Goal: Task Accomplishment & Management: Complete application form

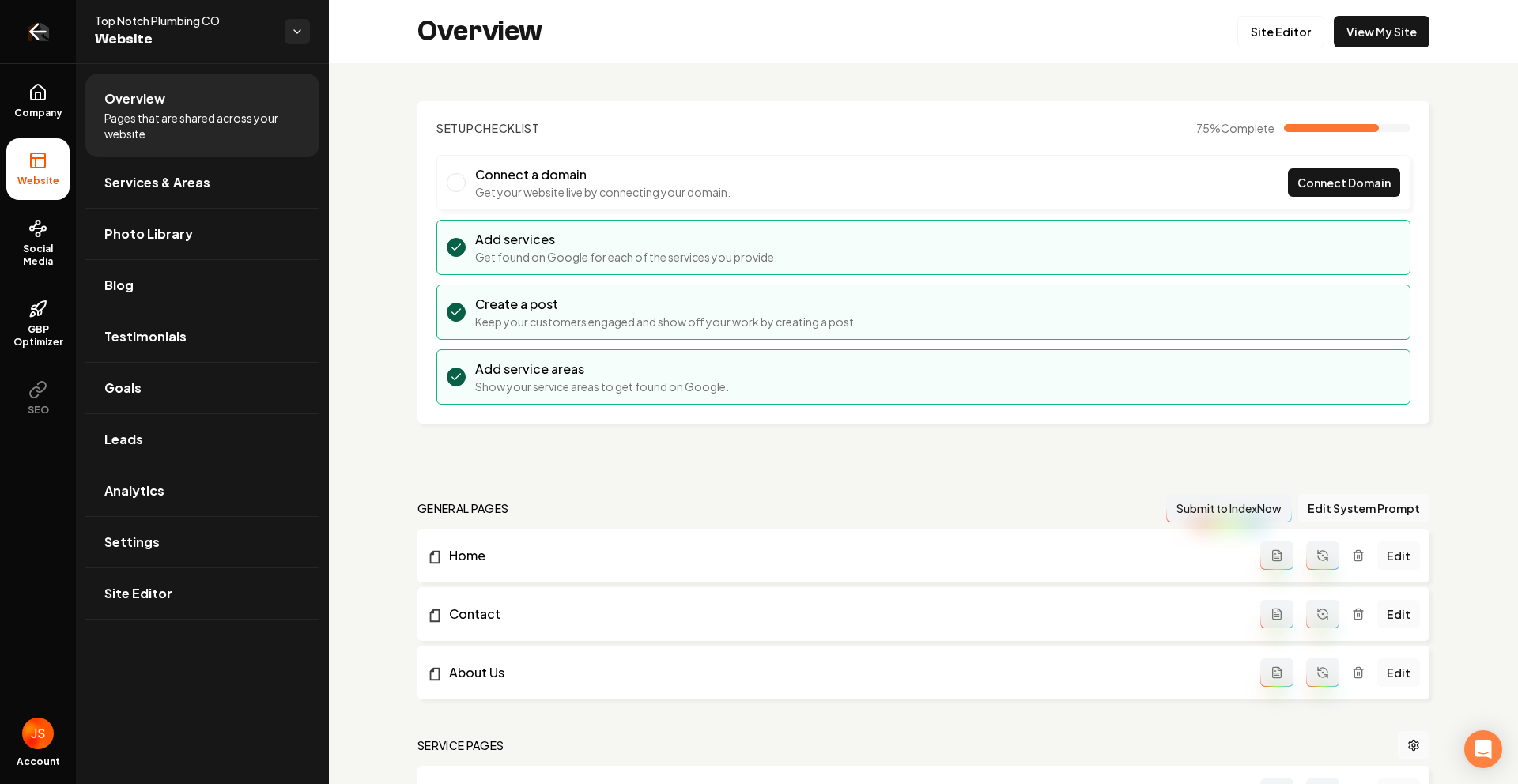
click at [42, 20] on link "Return to dashboard" at bounding box center [38, 31] width 76 height 63
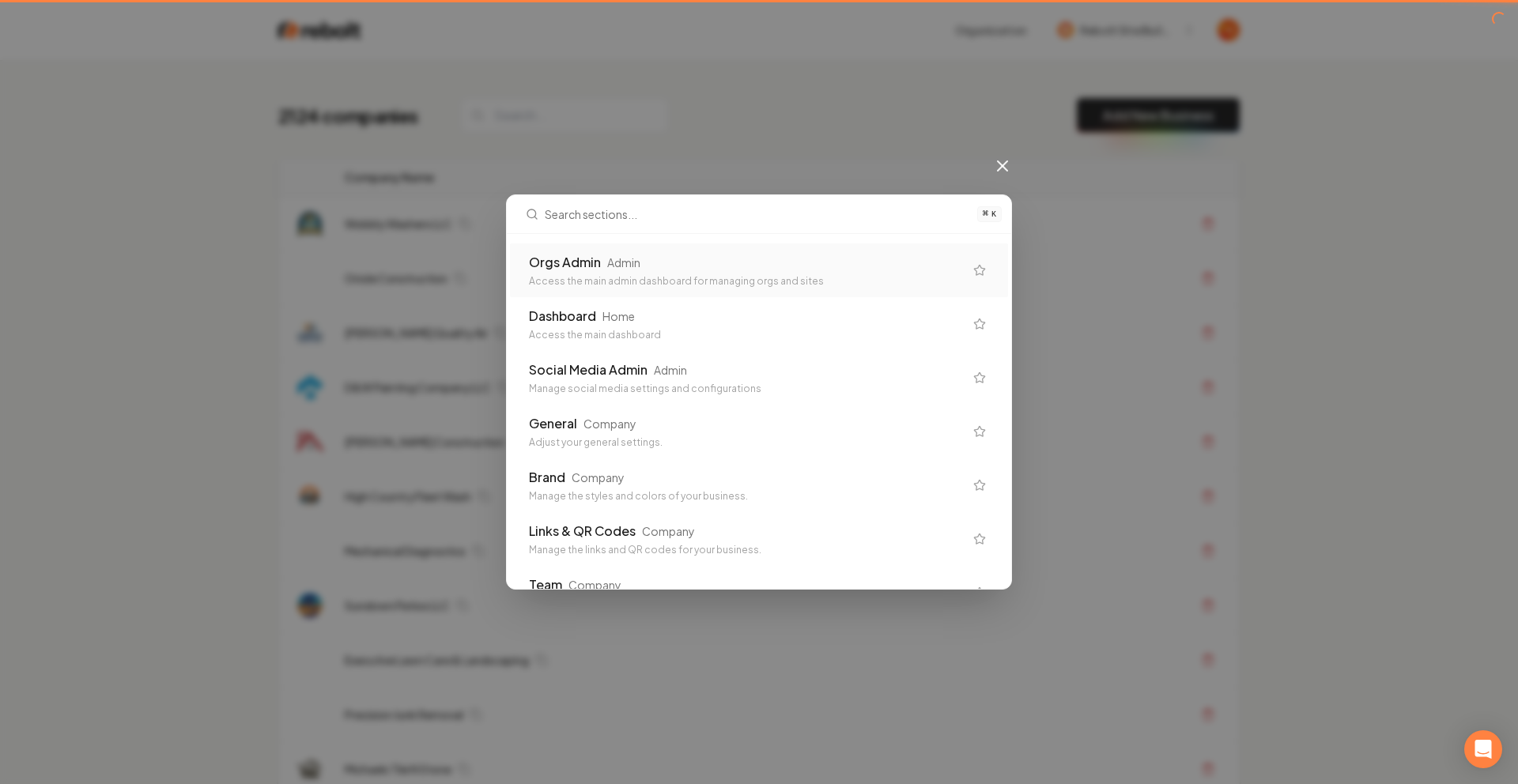
click at [570, 275] on div "Access the main admin dashboard for managing orgs and sites" at bounding box center [746, 281] width 435 height 12
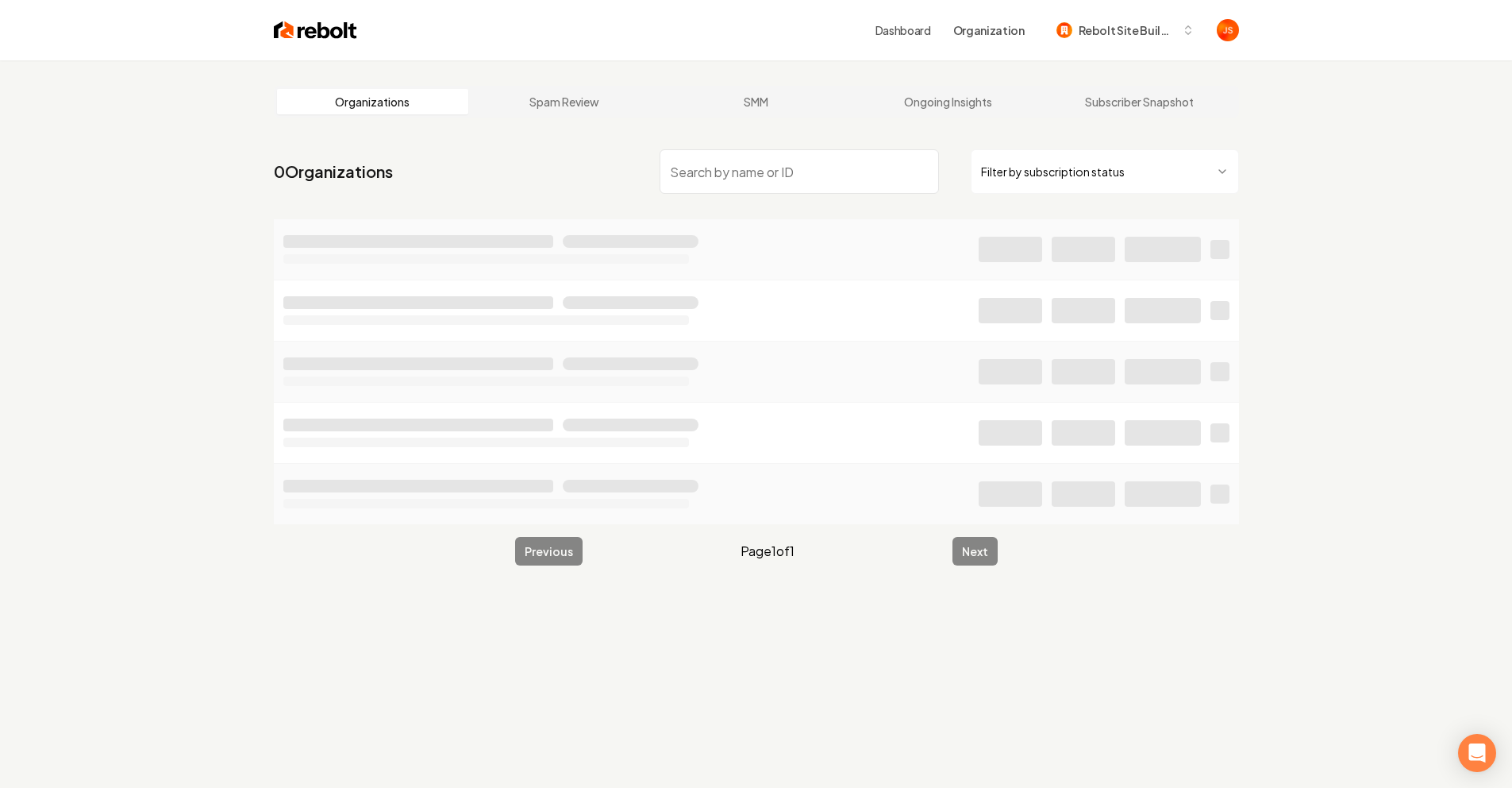
click at [740, 158] on input "search" at bounding box center [799, 171] width 279 height 44
click at [1078, 171] on html "Dashboard Organization Rebolt Site Builder Organizations Spam Review SMM Ongoin…" at bounding box center [756, 394] width 1512 height 788
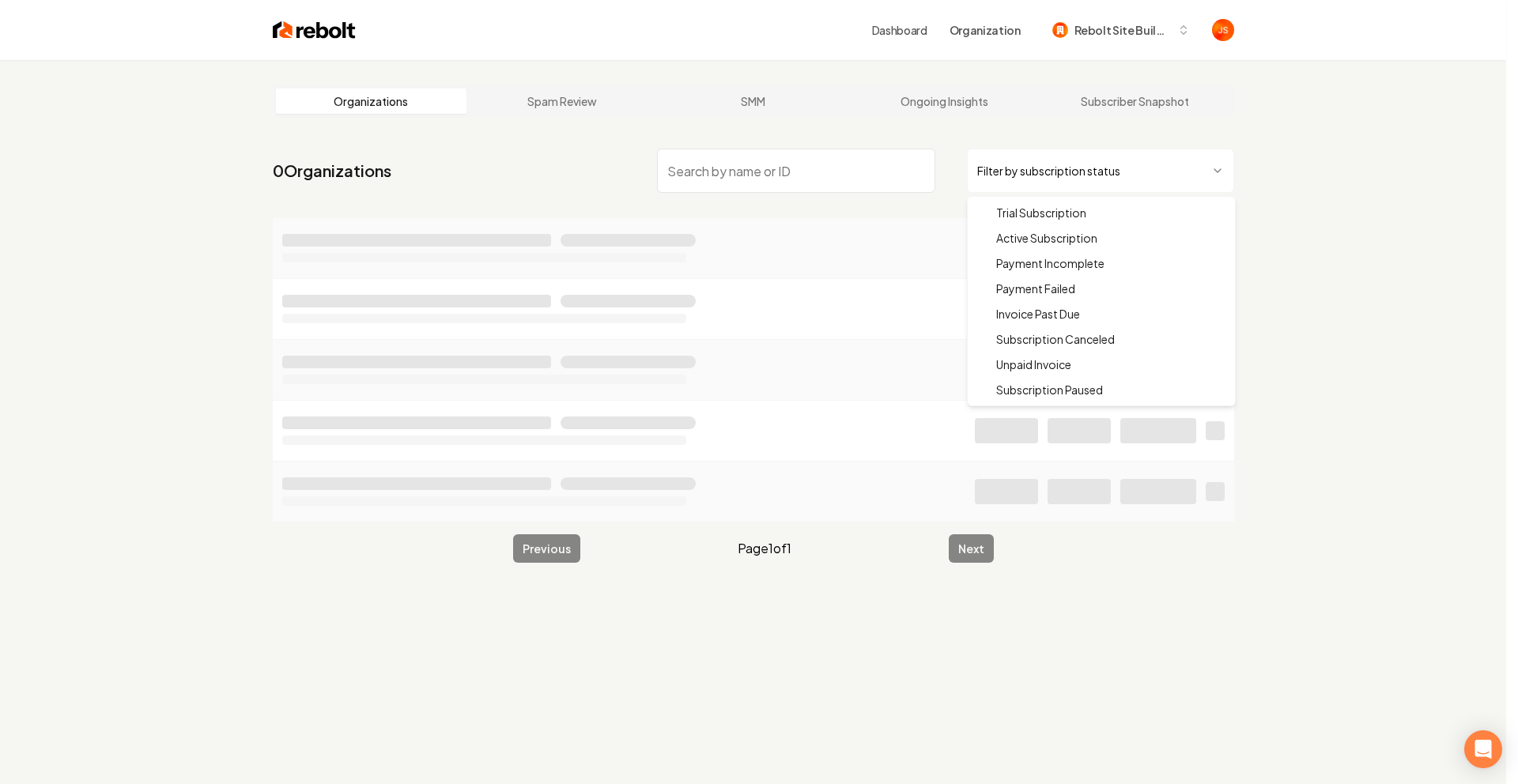
drag, startPoint x: 1036, startPoint y: 233, endPoint x: 1026, endPoint y: 231, distance: 10.2
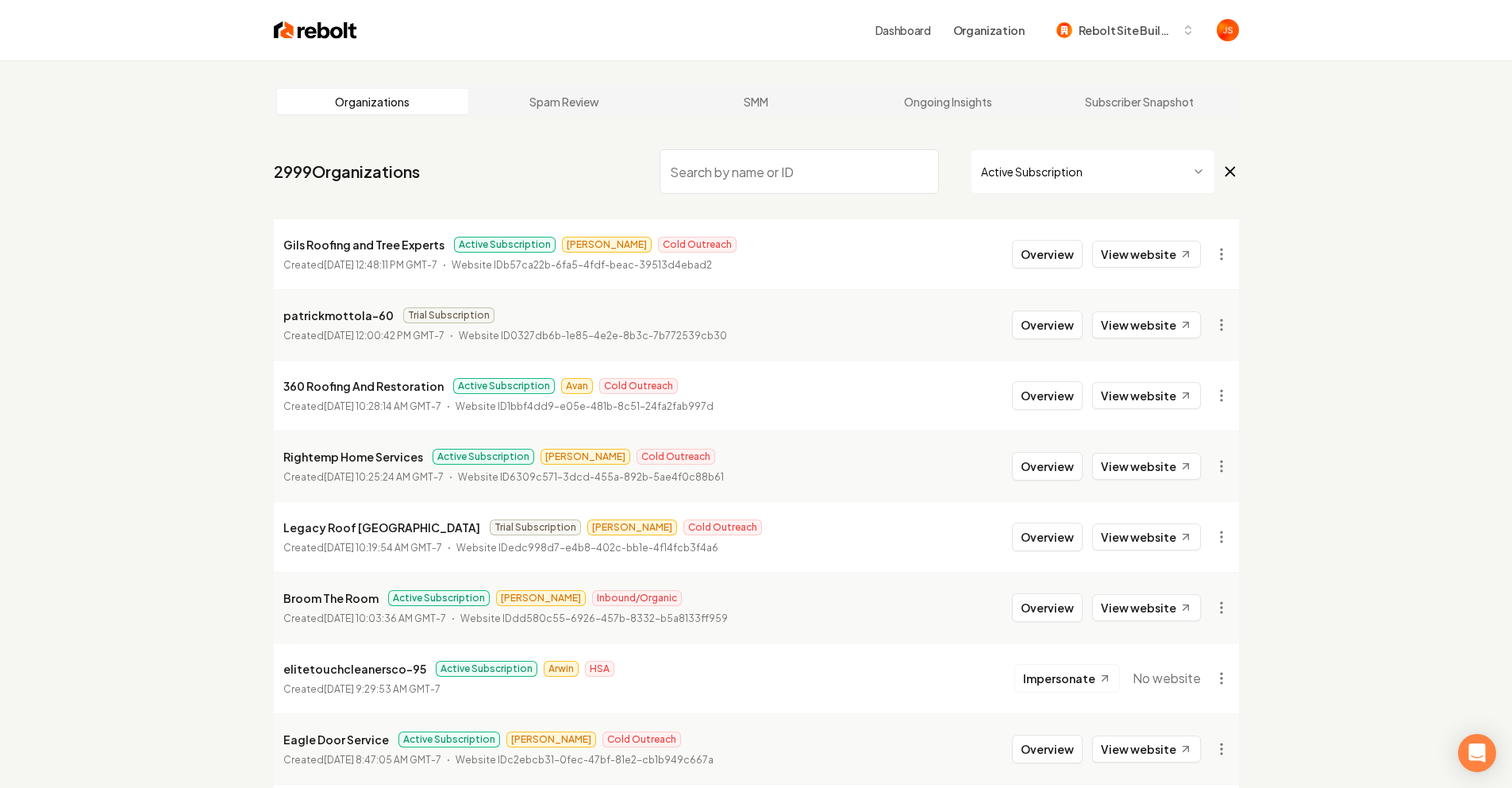
click at [856, 168] on input "search" at bounding box center [799, 171] width 279 height 44
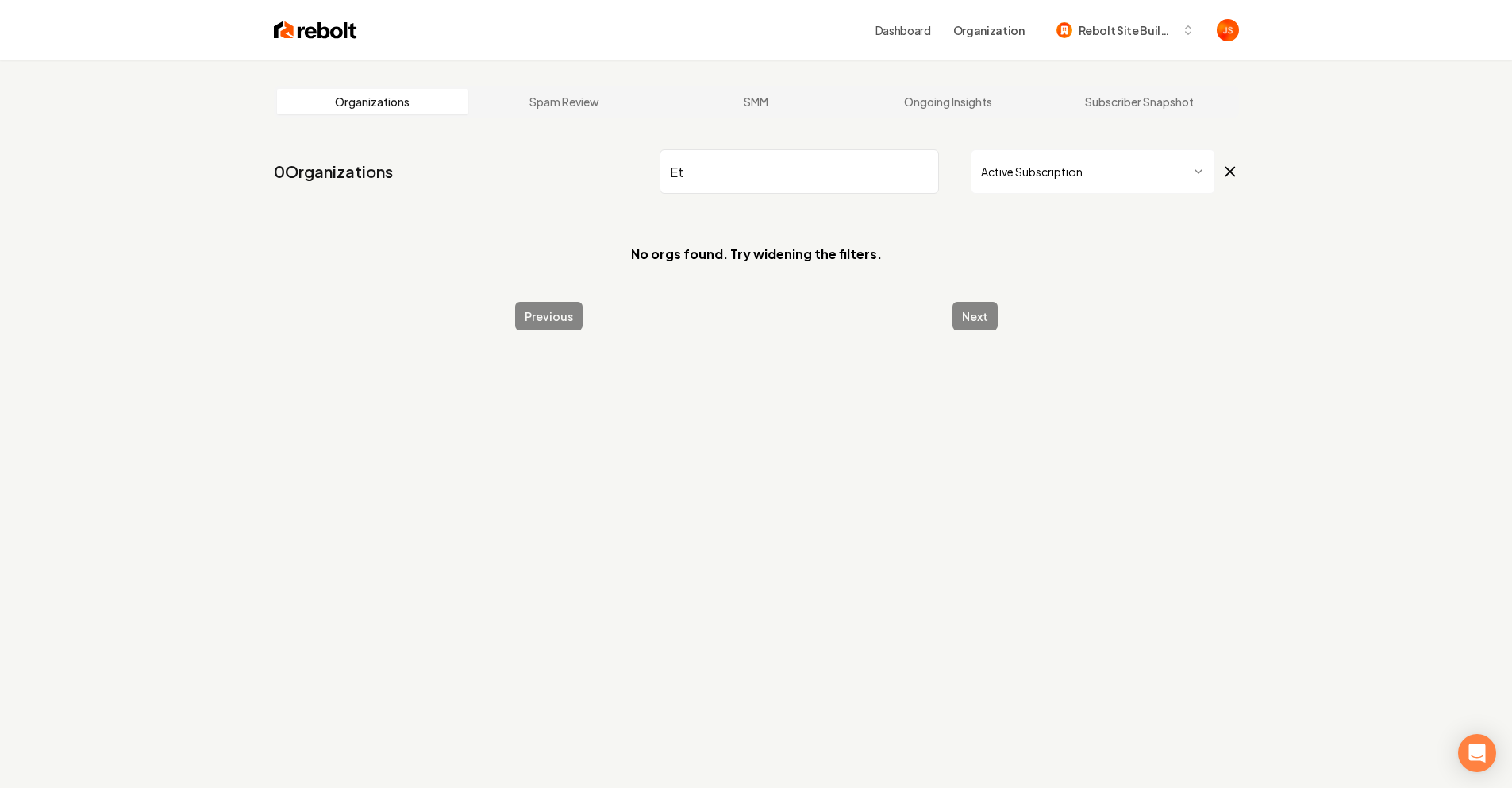
type input "E"
type input "bow tie"
click at [1149, 34] on span "Rebolt Site Builder" at bounding box center [1127, 30] width 97 height 16
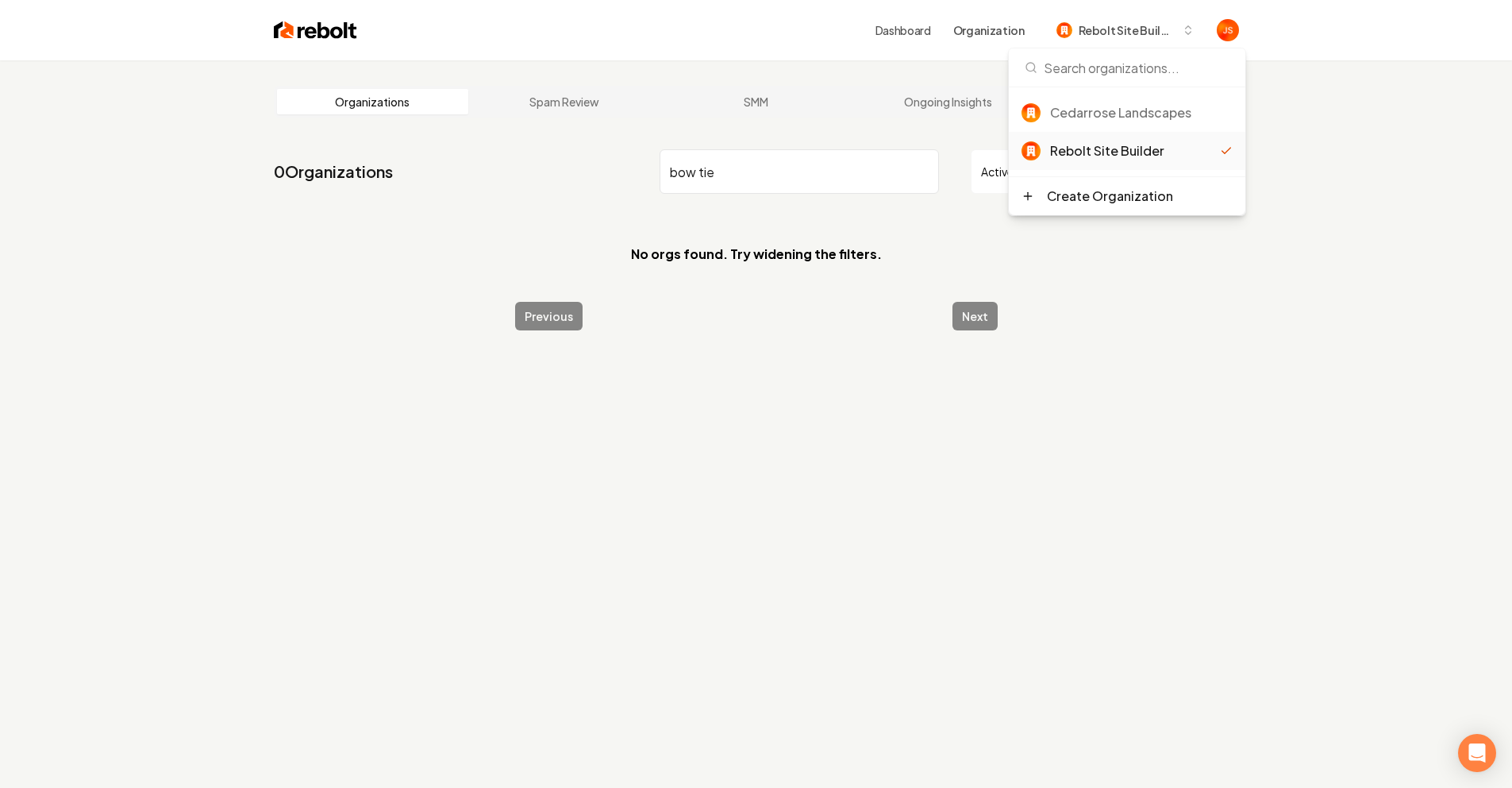
click at [739, 114] on div "Organizations Spam Review SMM Ongoing Insights Subscriber Snapshot" at bounding box center [756, 102] width 965 height 32
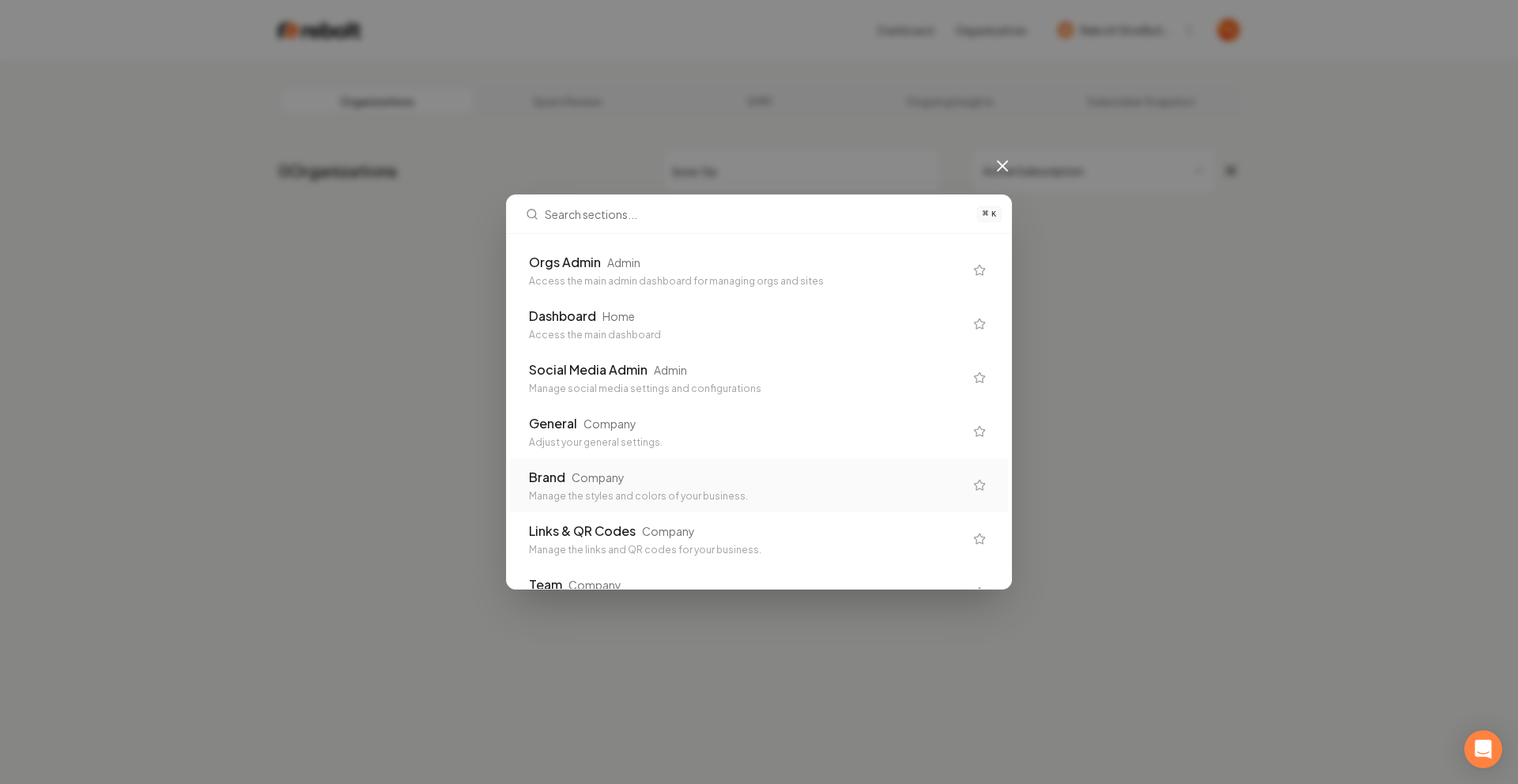
click at [693, 467] on div "Brand Company" at bounding box center [746, 476] width 435 height 19
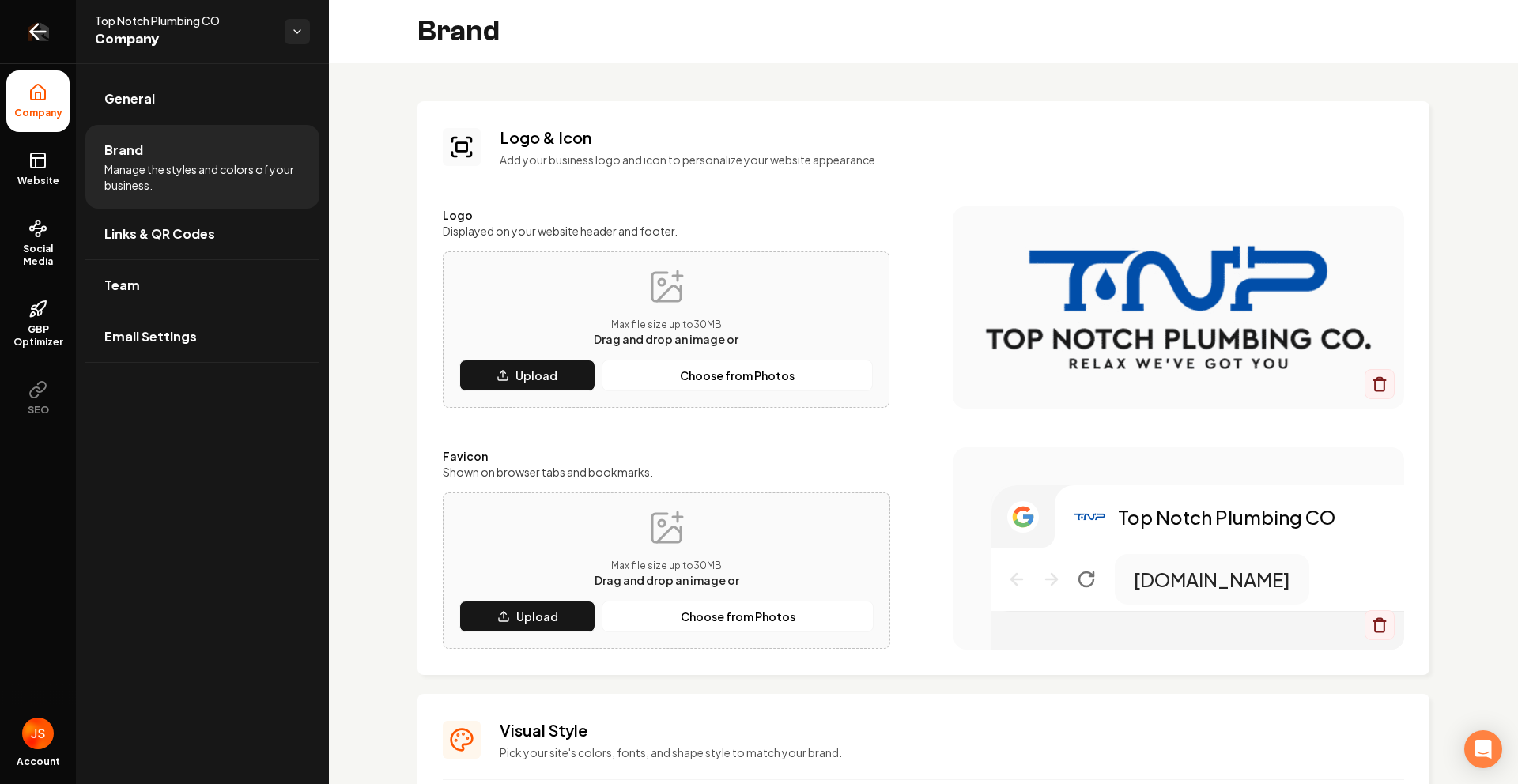
click at [67, 35] on link "Return to dashboard" at bounding box center [38, 31] width 76 height 63
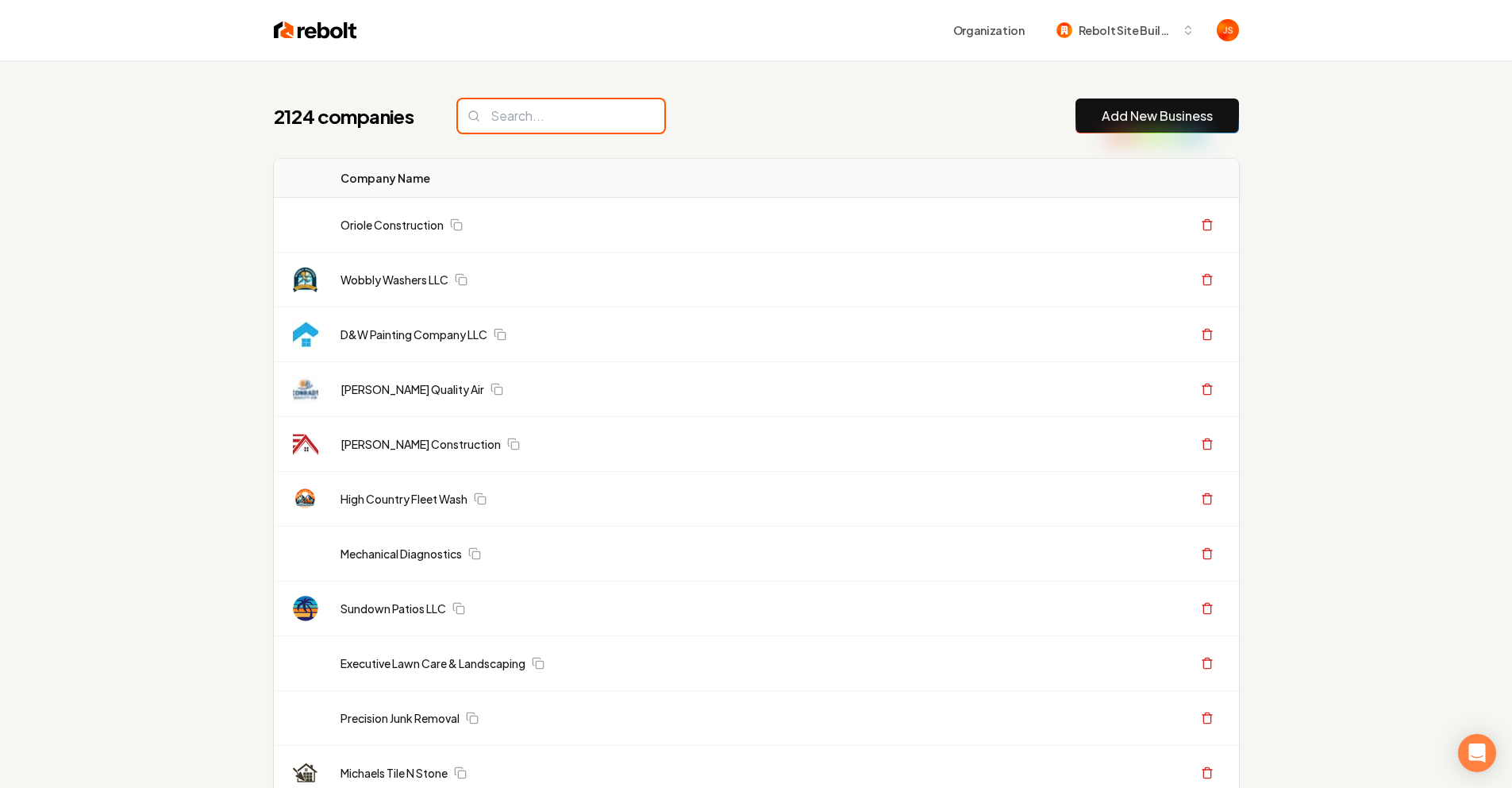
click at [519, 132] on input "search" at bounding box center [561, 116] width 207 height 34
click at [524, 119] on input "search" at bounding box center [561, 116] width 207 height 34
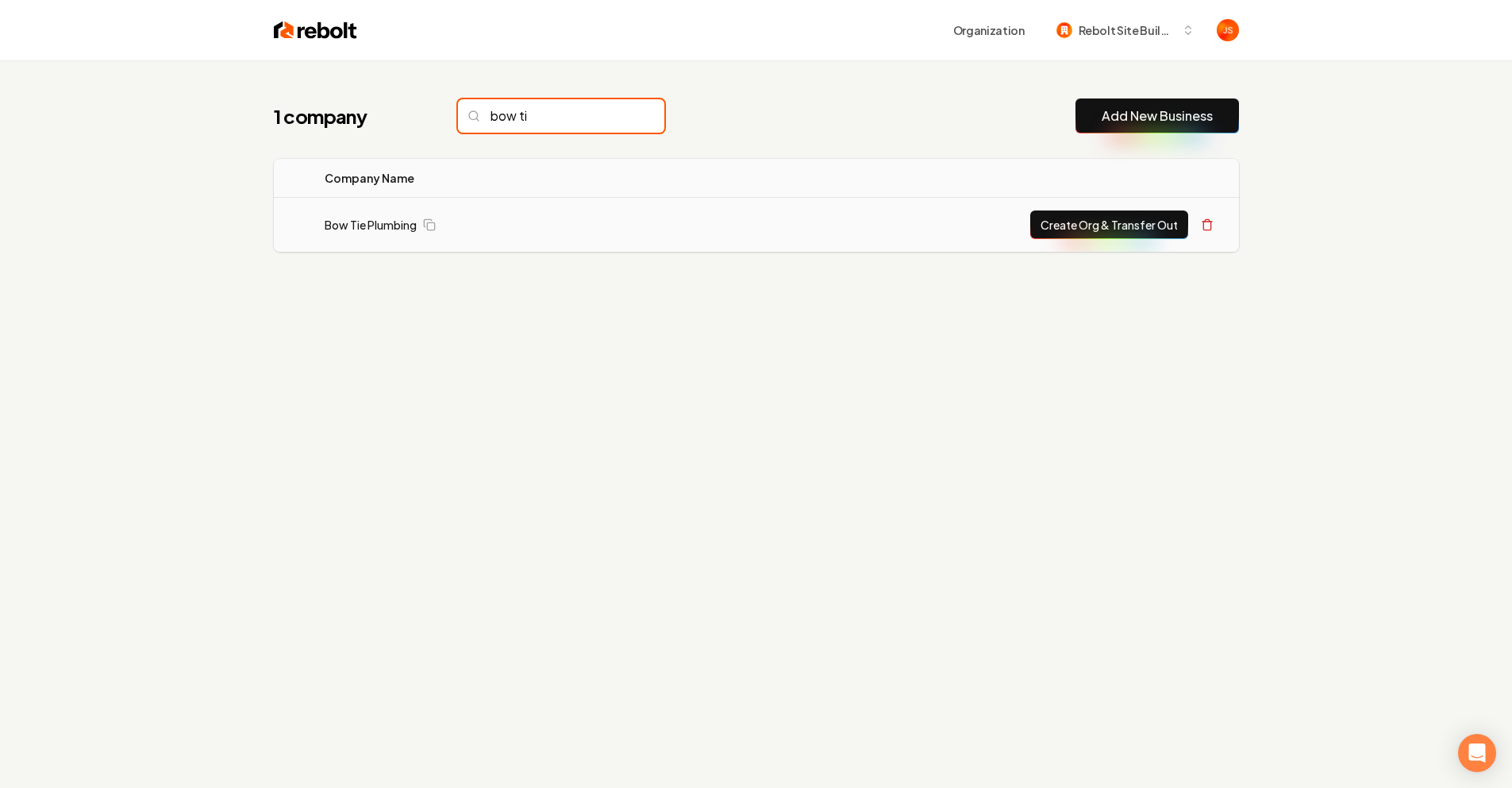
type input "bow ti"
click at [1103, 224] on button "Create Org & Transfer Out" at bounding box center [1109, 225] width 158 height 29
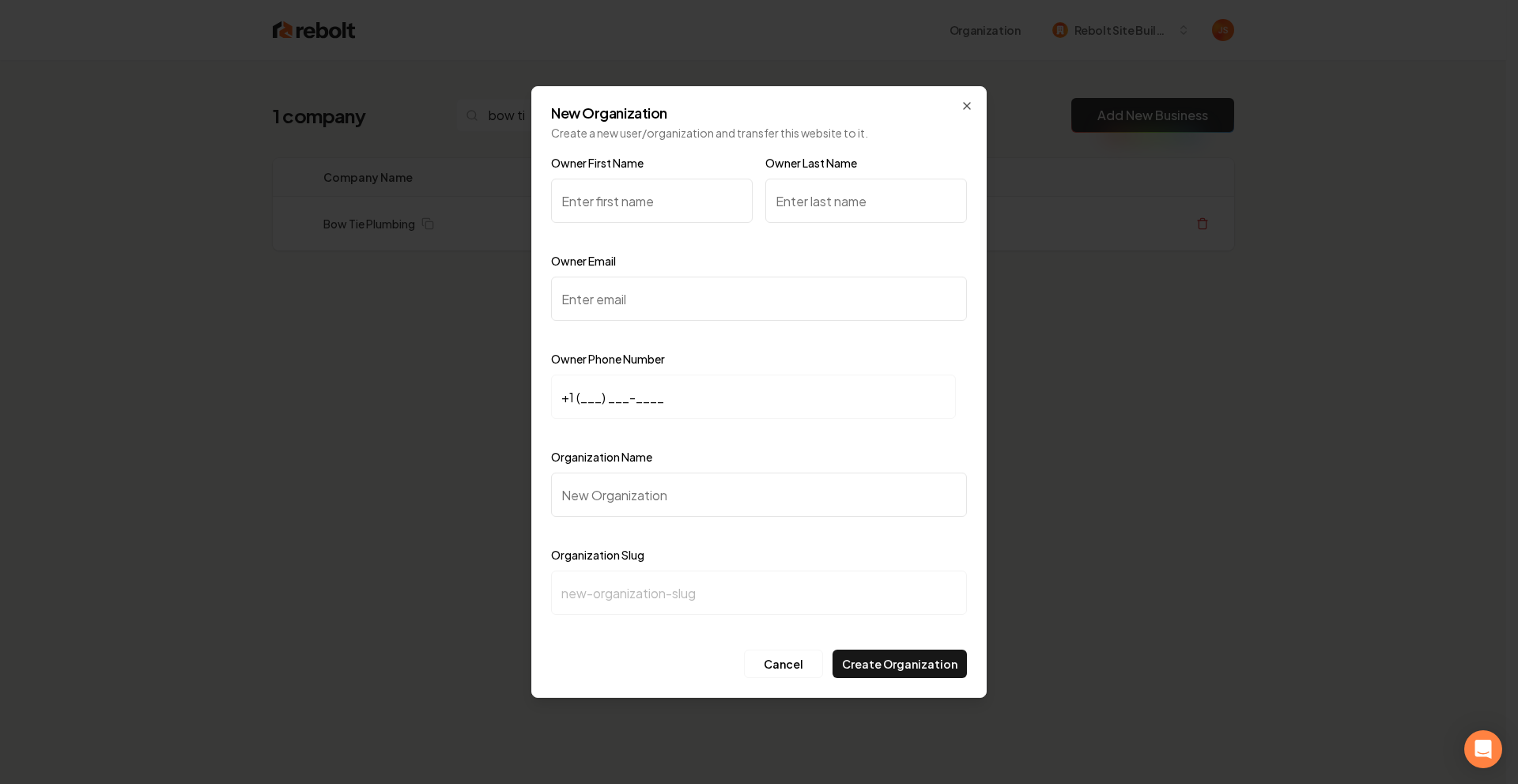
click at [625, 478] on input "Organization Name" at bounding box center [758, 494] width 415 height 44
click at [619, 218] on input "Owner First Name" at bounding box center [651, 201] width 202 height 44
type input "Ethan"
click at [791, 193] on input "Owner Last Name" at bounding box center [866, 201] width 202 height 44
type input "Bow"
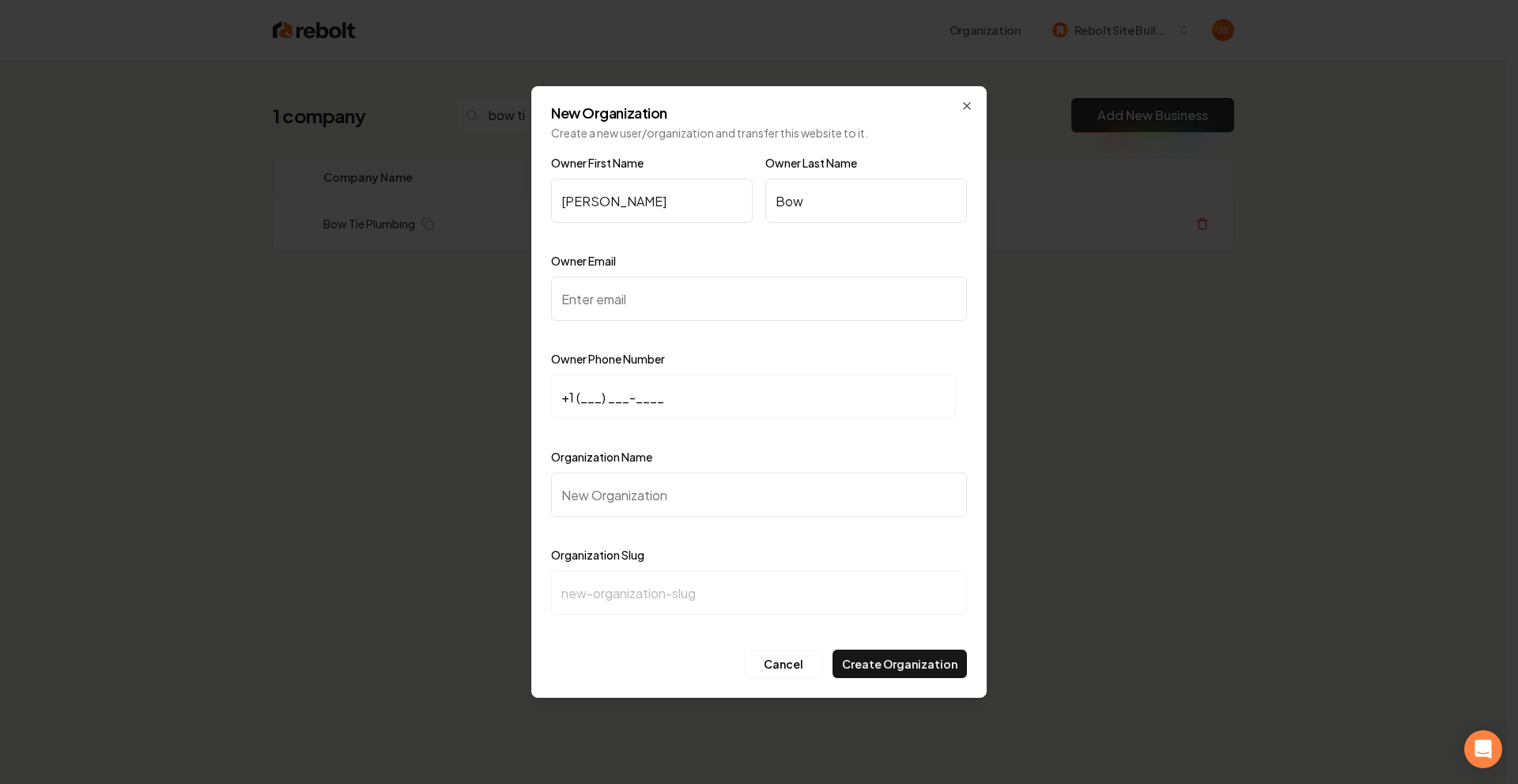
click at [635, 289] on input "Owner Email" at bounding box center [758, 299] width 415 height 44
paste input "ethan@bowtieplumbing.net"
type input "ethan@bowtieplumbing.net"
click at [589, 396] on input "+1 (___) ___-____" at bounding box center [753, 396] width 405 height 44
paste input "682) 583-8810"
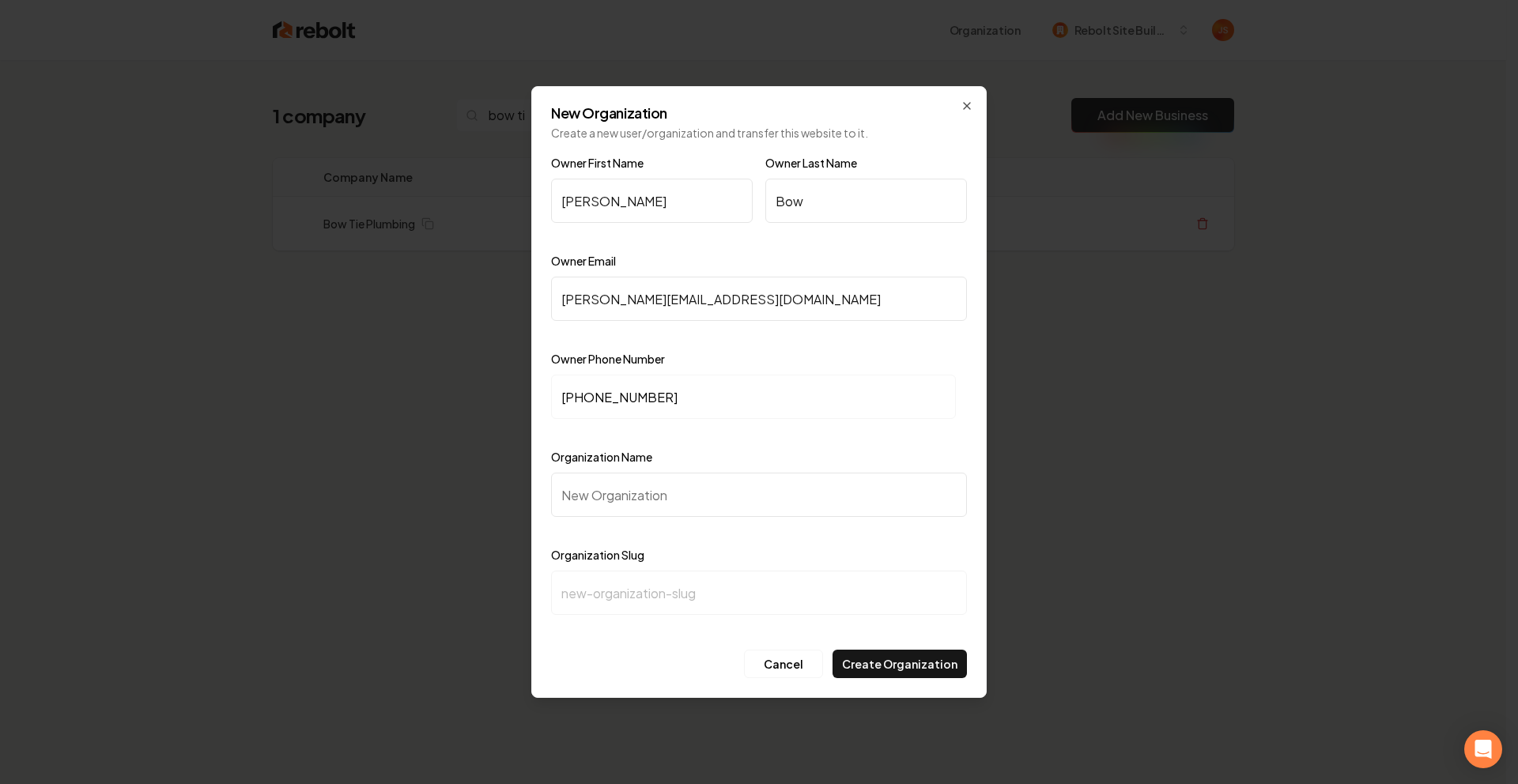
type input "+1 (682) 583-8810"
click at [596, 506] on input "Organization Name" at bounding box center [758, 494] width 415 height 44
type input "B"
type input "b"
type input "Bo"
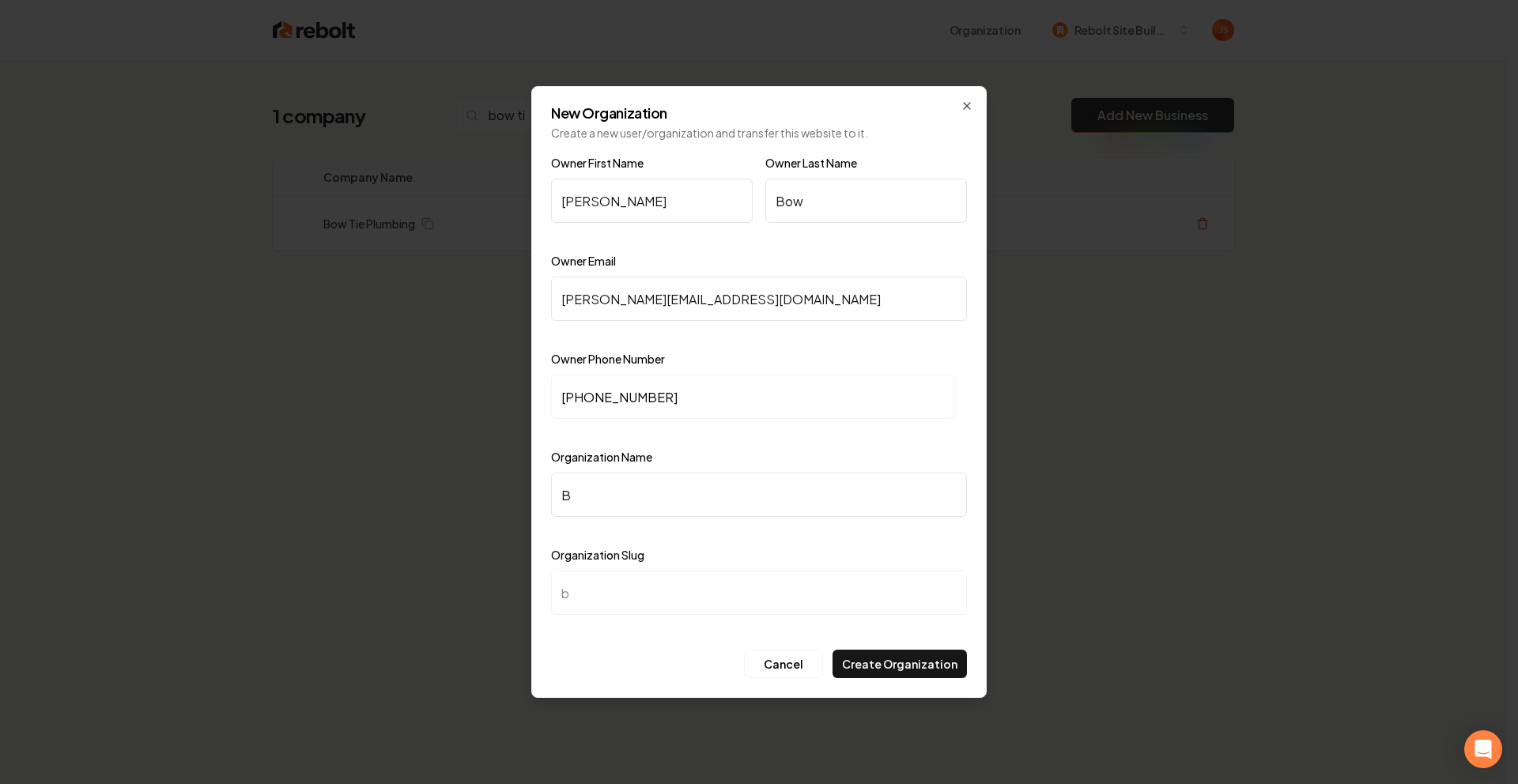
type input "bo"
type input "Bow"
type input "bow"
type input "Bow T"
type input "bow-t"
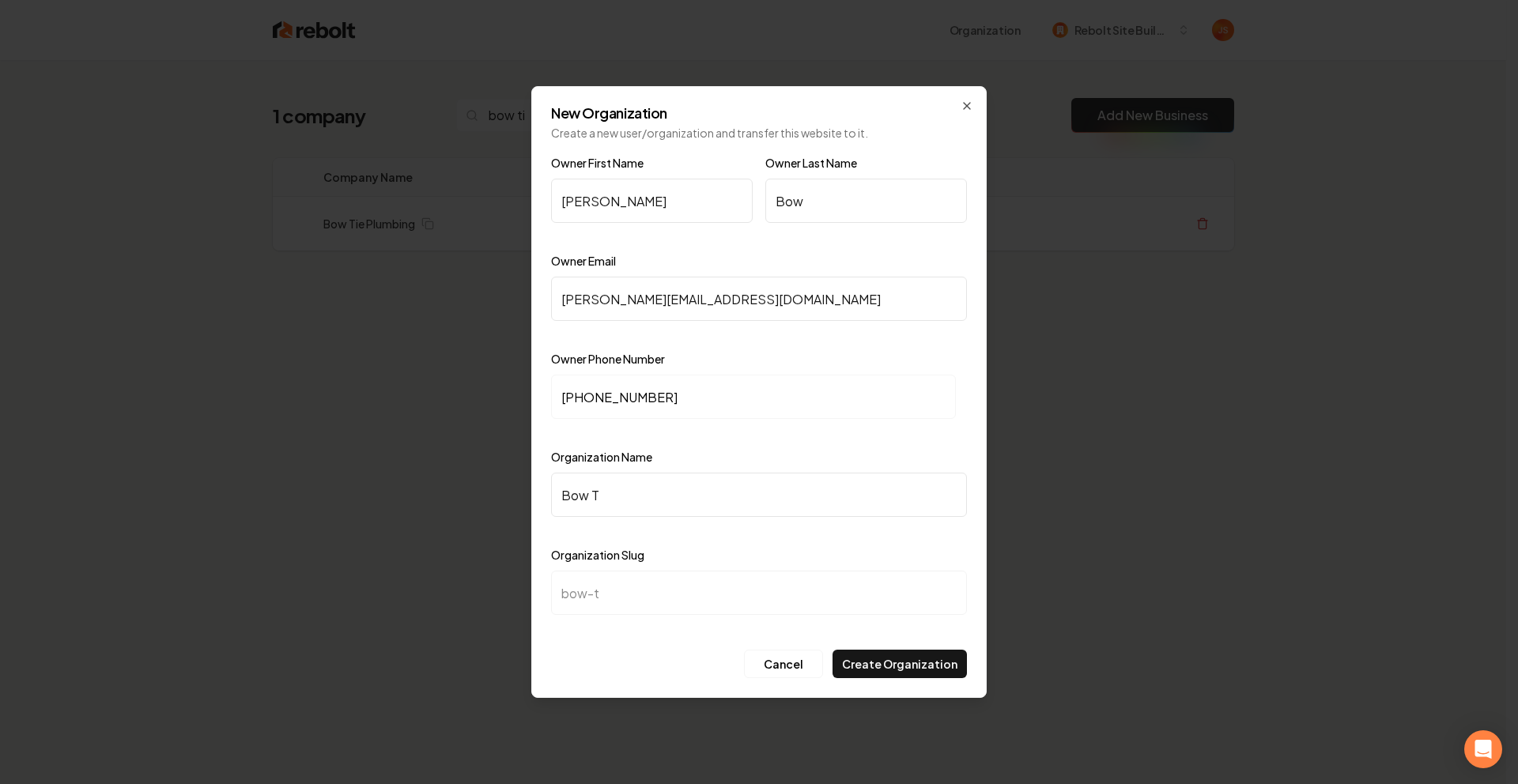
type input "Bow Te"
type input "bow-te"
type input "Bow T"
type input "bow-t"
type input "Bow Te"
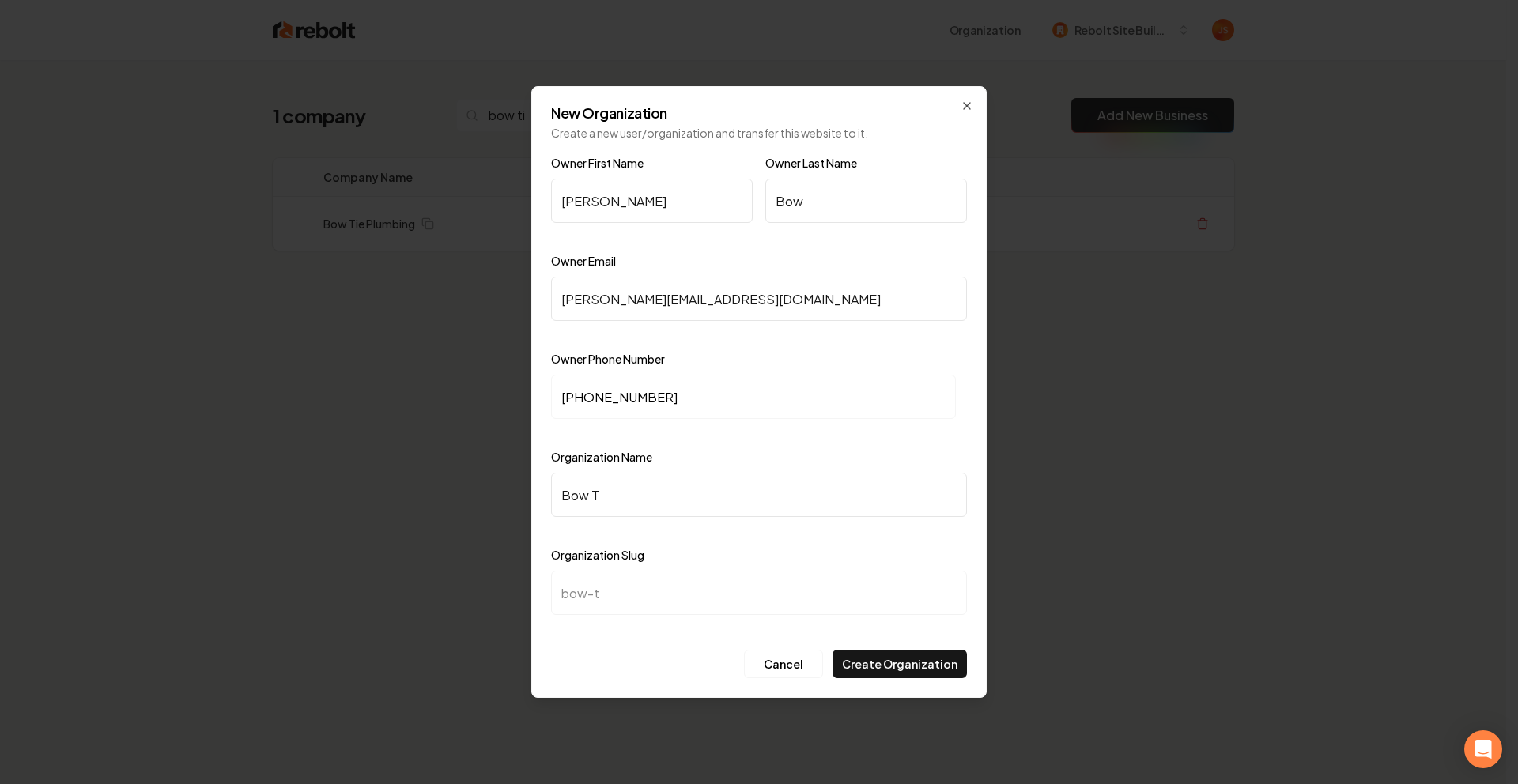
type input "bow-te"
type input "Bow T"
type input "bow-t"
type input "Bow Ti"
type input "bow-ti"
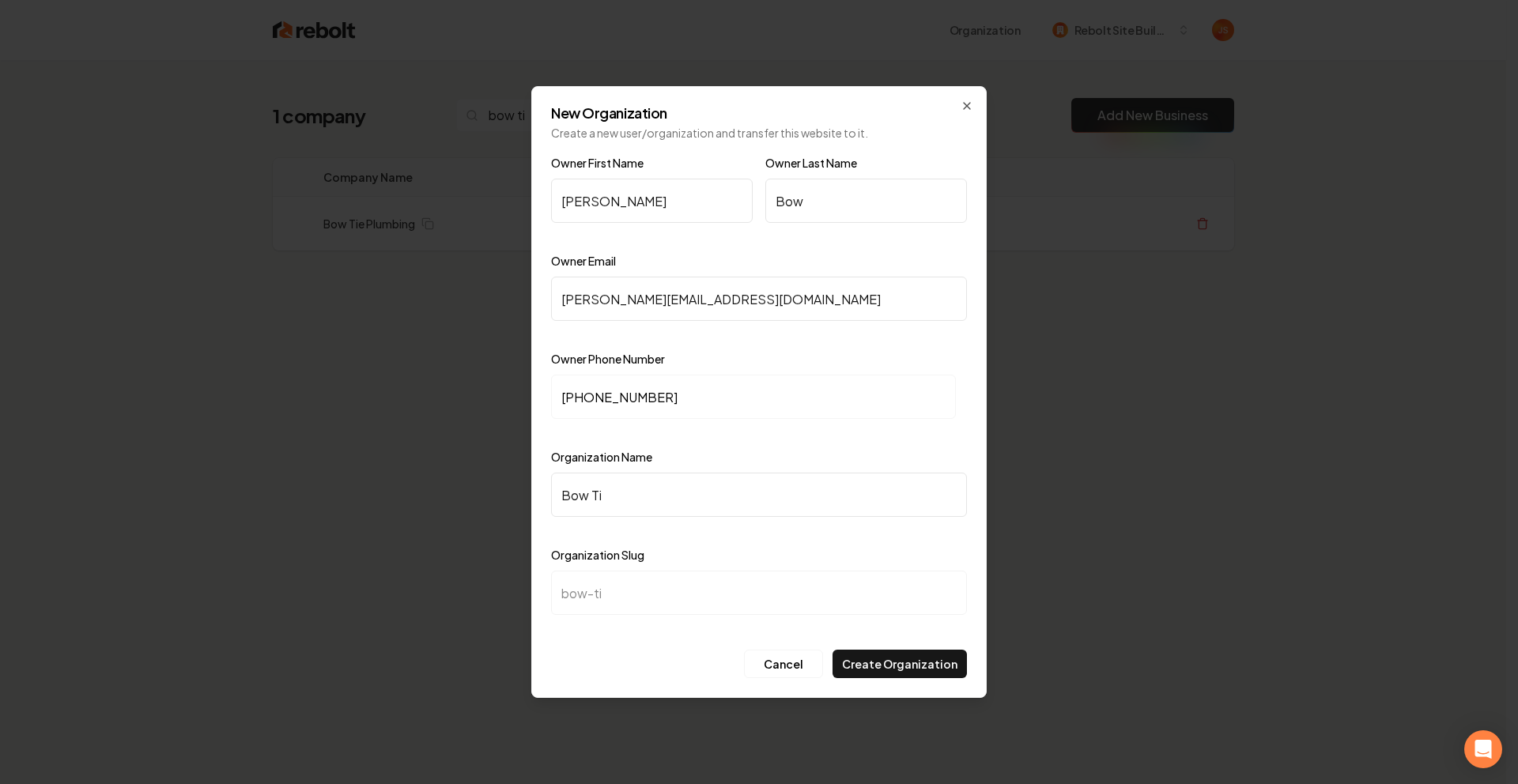
type input "Bow Tie"
type input "bow-tie"
type input "Bow Tie P"
type input "bow-tie-p"
type input "Bow Tie Pl"
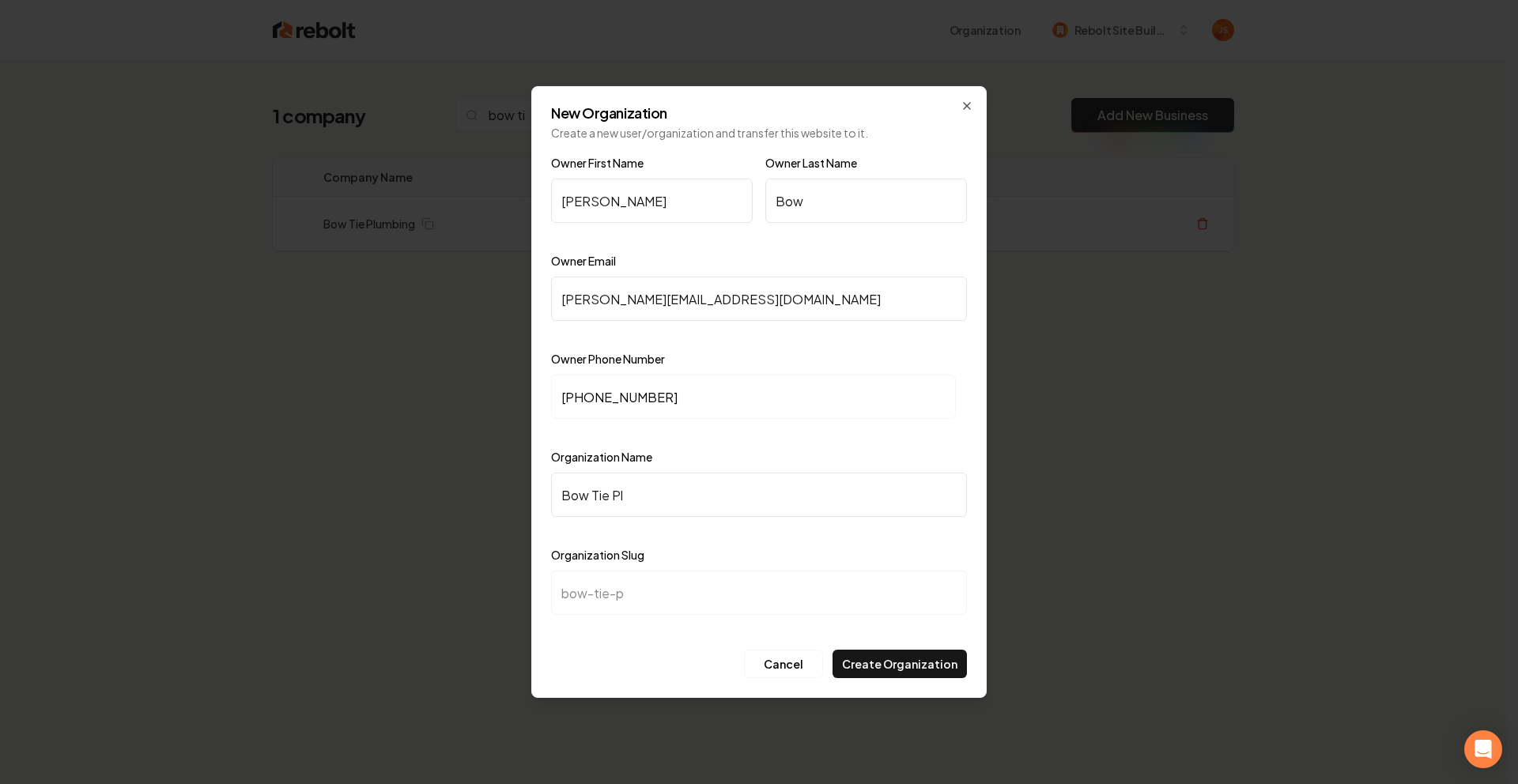
type input "bow-tie-pl"
type input "Bow Tie Plu"
type input "bow-tie-plu"
type input "Bow Tie Plum"
type input "bow-tie-plum"
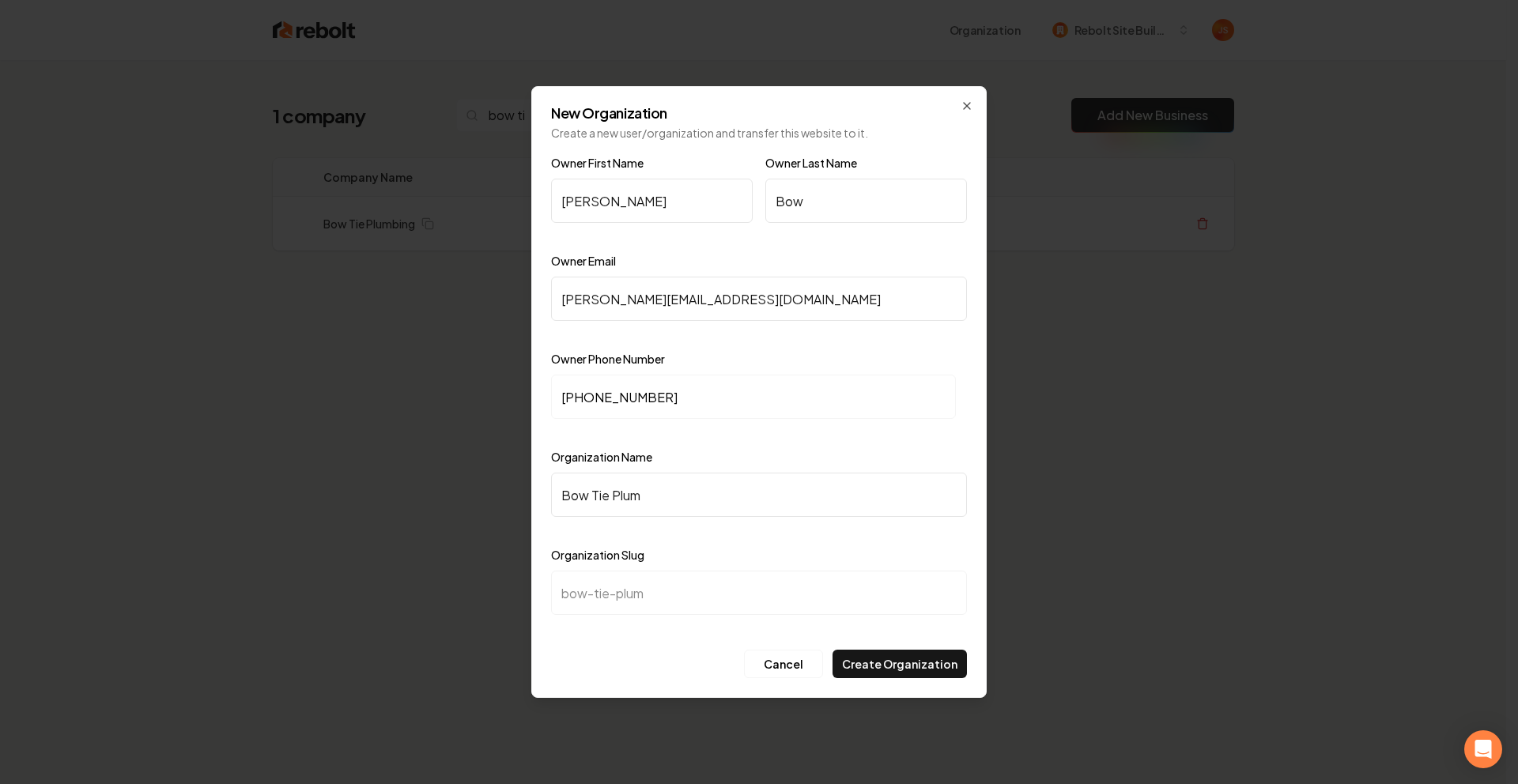
type input "Bow Tie Plumb"
type input "bow-tie-plumb"
type input "Bow Tie Plumbi"
type input "bow-tie-plumbi"
type input "Bow Tie Plumbin"
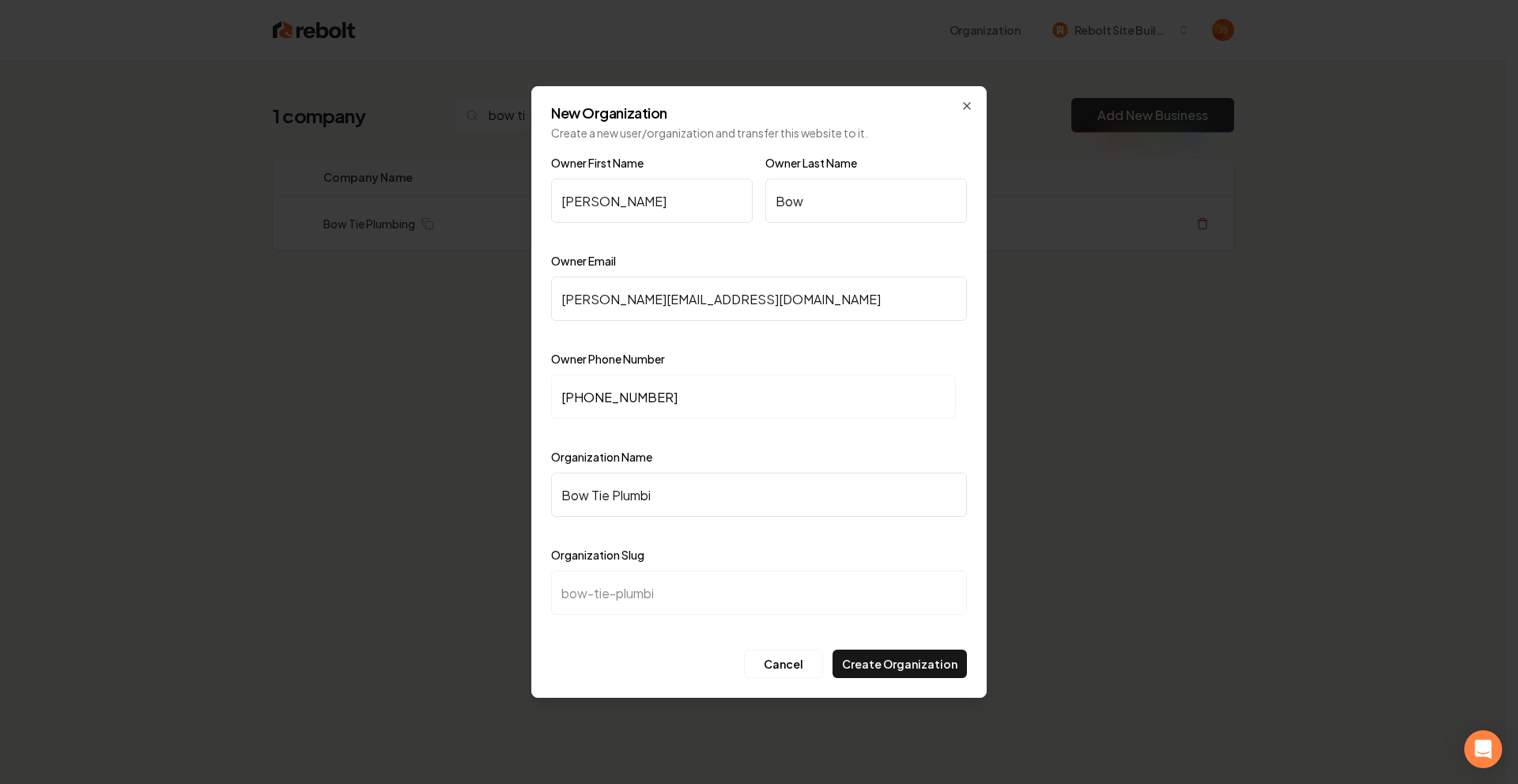
type input "bow-tie-plumbin"
type input "Bow Tie Plumbing"
type input "bow-tie-plumbing"
type input "Bow Tie Plumbing"
click at [888, 671] on button "Create Organization" at bounding box center [899, 663] width 135 height 29
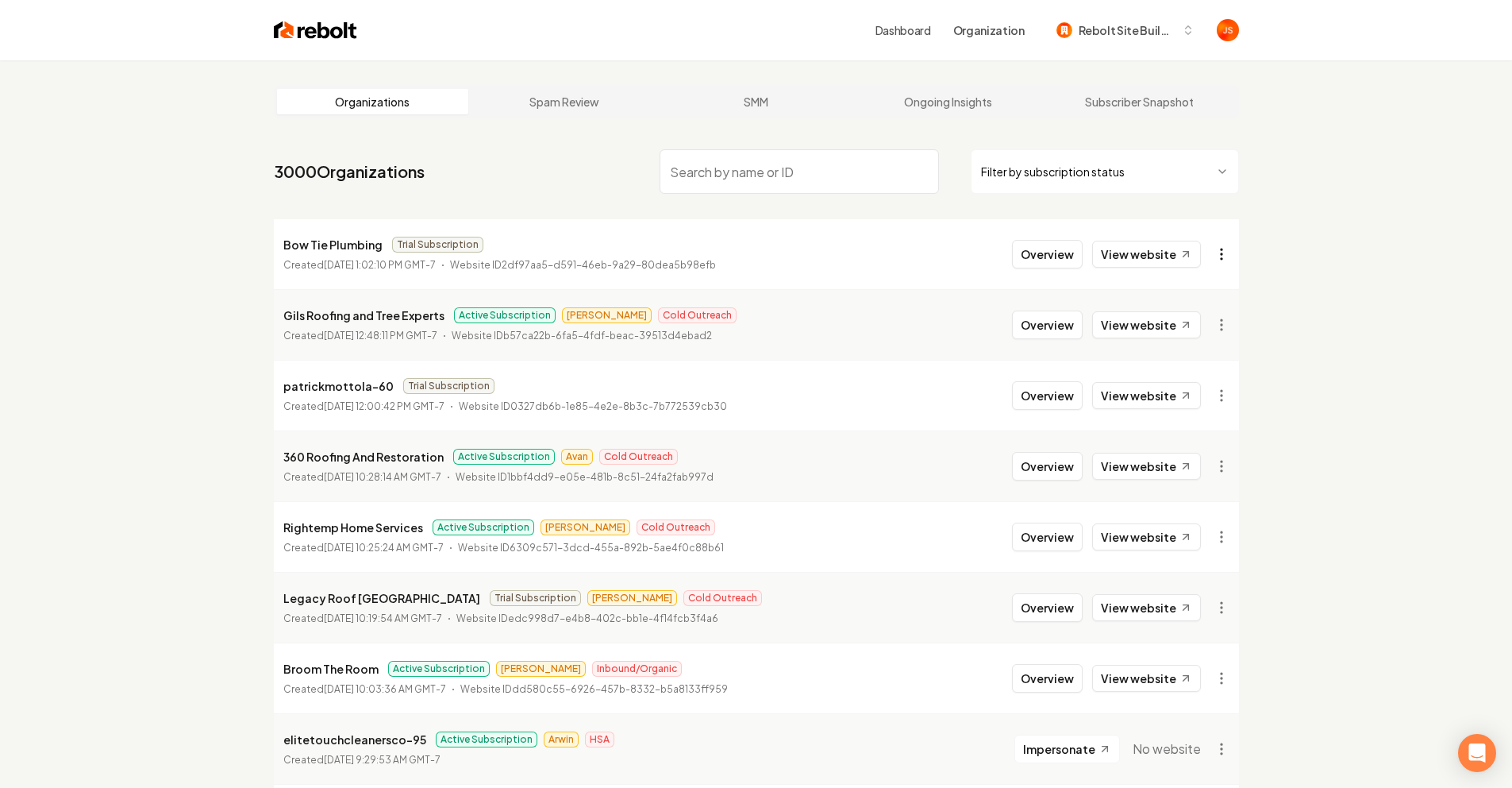
click at [1231, 253] on html "Dashboard Organization Rebolt Site Builder Organizations Spam Review SMM Ongoin…" at bounding box center [756, 394] width 1512 height 788
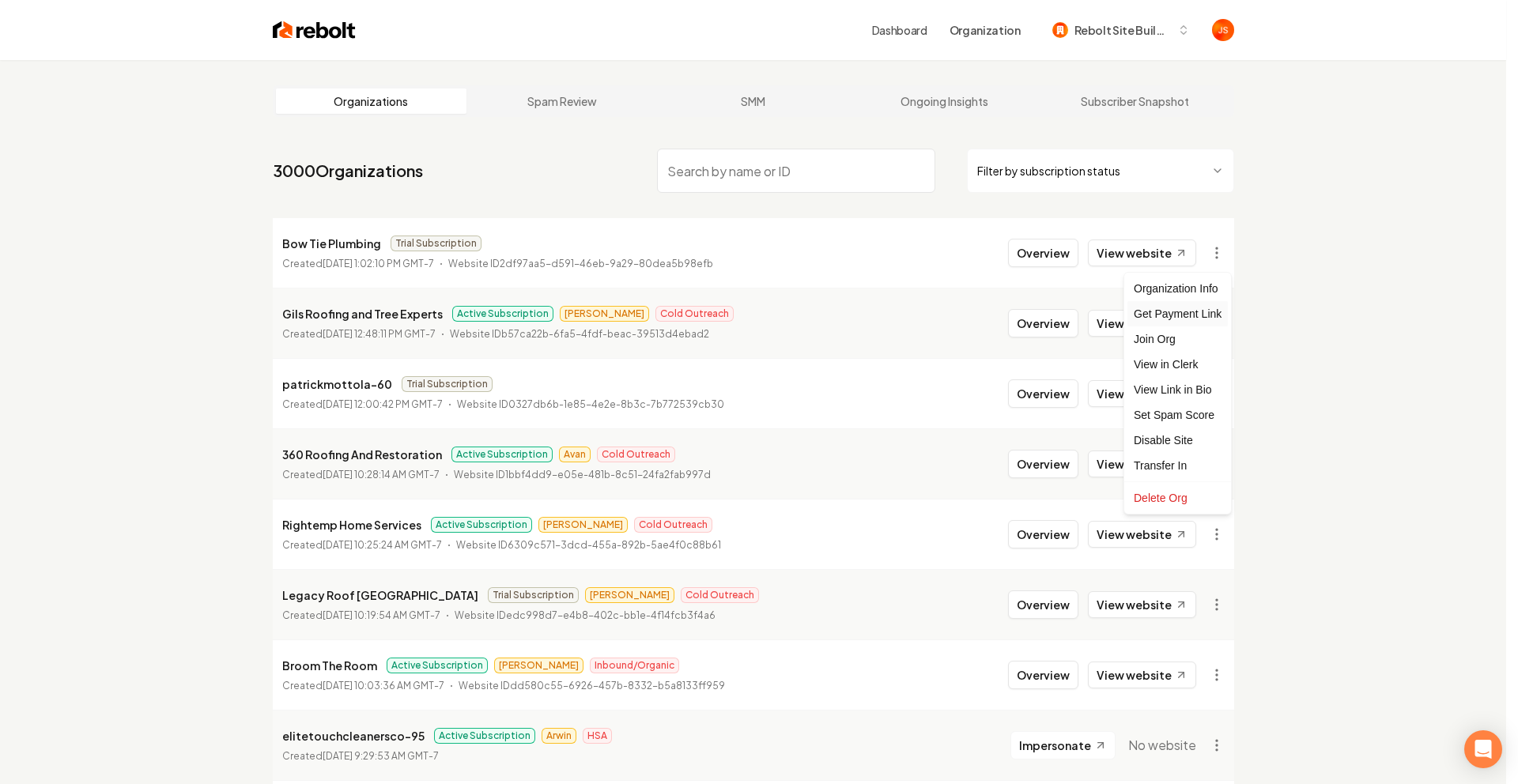
click at [1186, 302] on div "Get Payment Link" at bounding box center [1177, 313] width 100 height 25
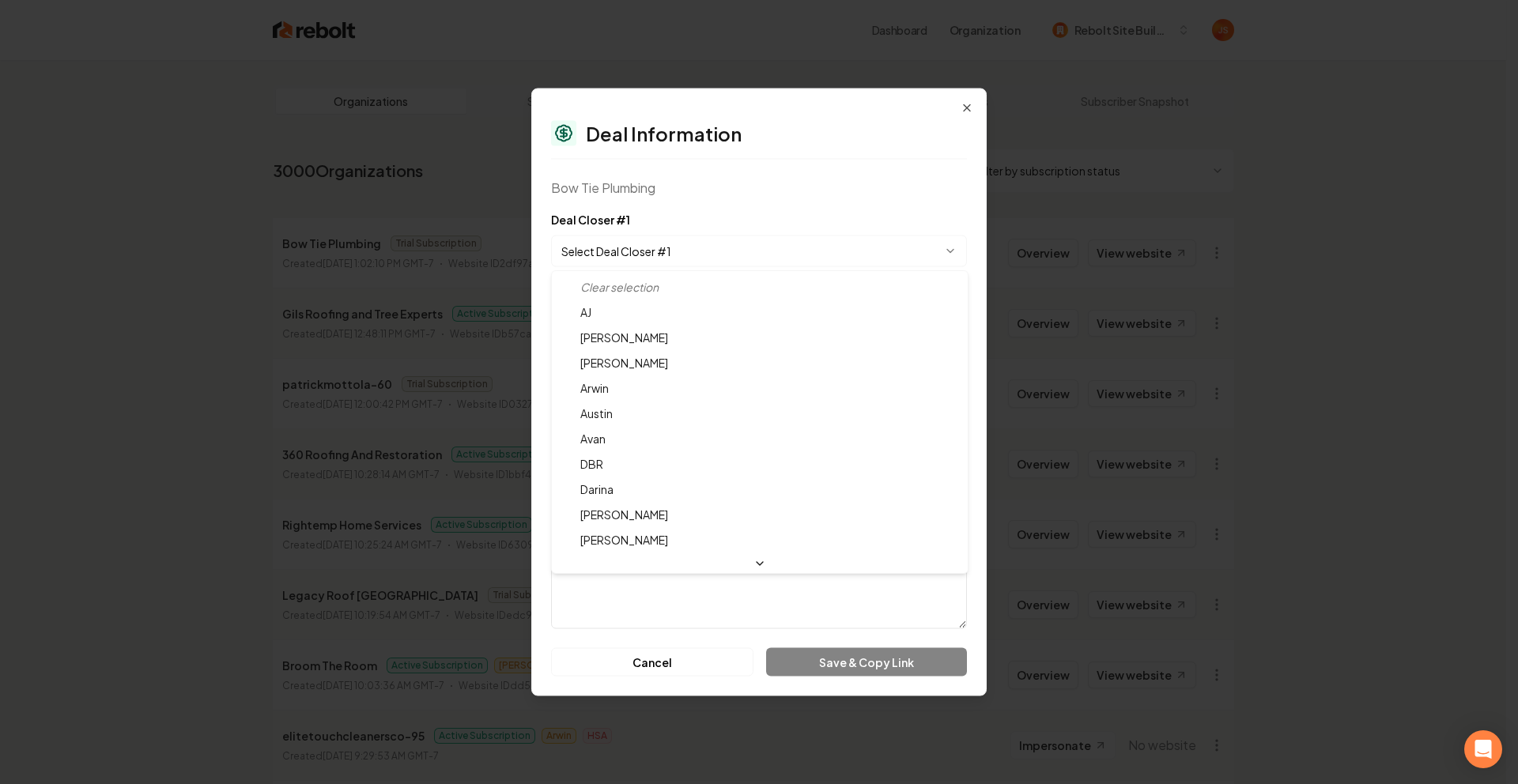
click at [708, 250] on body "Dashboard Organization Rebolt Site Builder Organizations Spam Review SMM Ongoin…" at bounding box center [752, 392] width 1506 height 784
select select "**********"
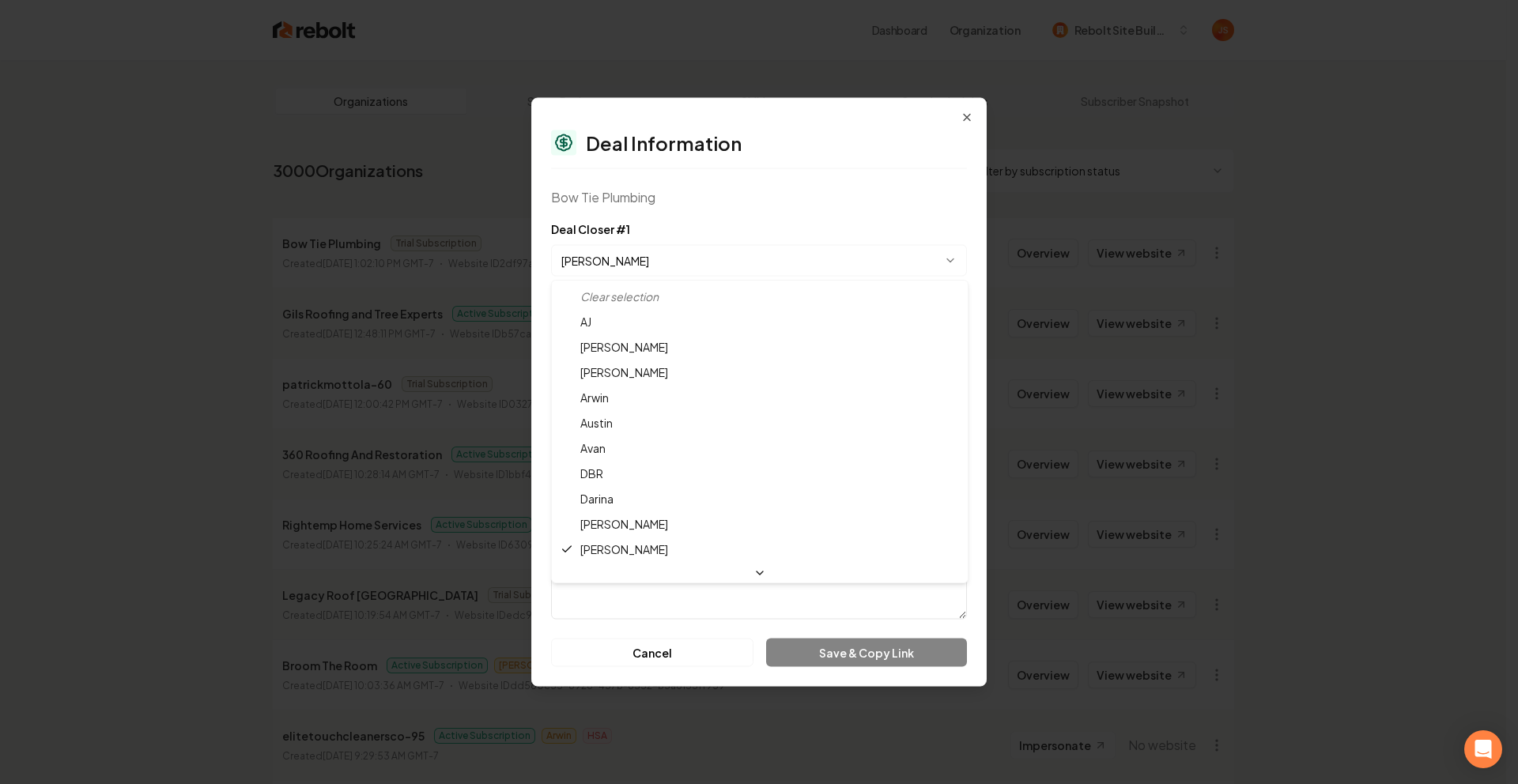
click at [586, 272] on body "Dashboard Organization Rebolt Site Builder Organizations Spam Review SMM Ongoin…" at bounding box center [752, 392] width 1506 height 784
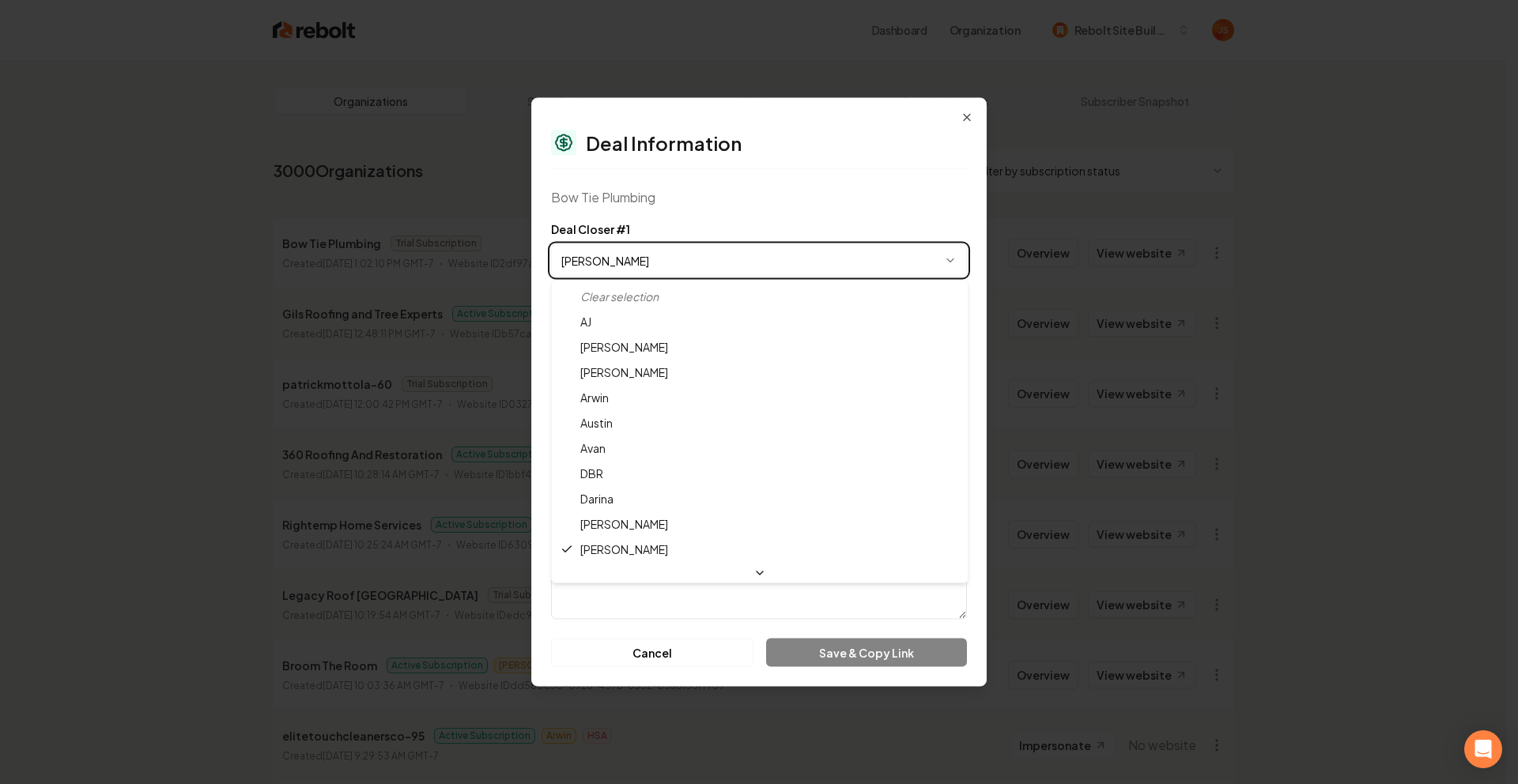
click at [631, 237] on body "Dashboard Organization Rebolt Site Builder Organizations Spam Review SMM Ongoin…" at bounding box center [752, 392] width 1506 height 784
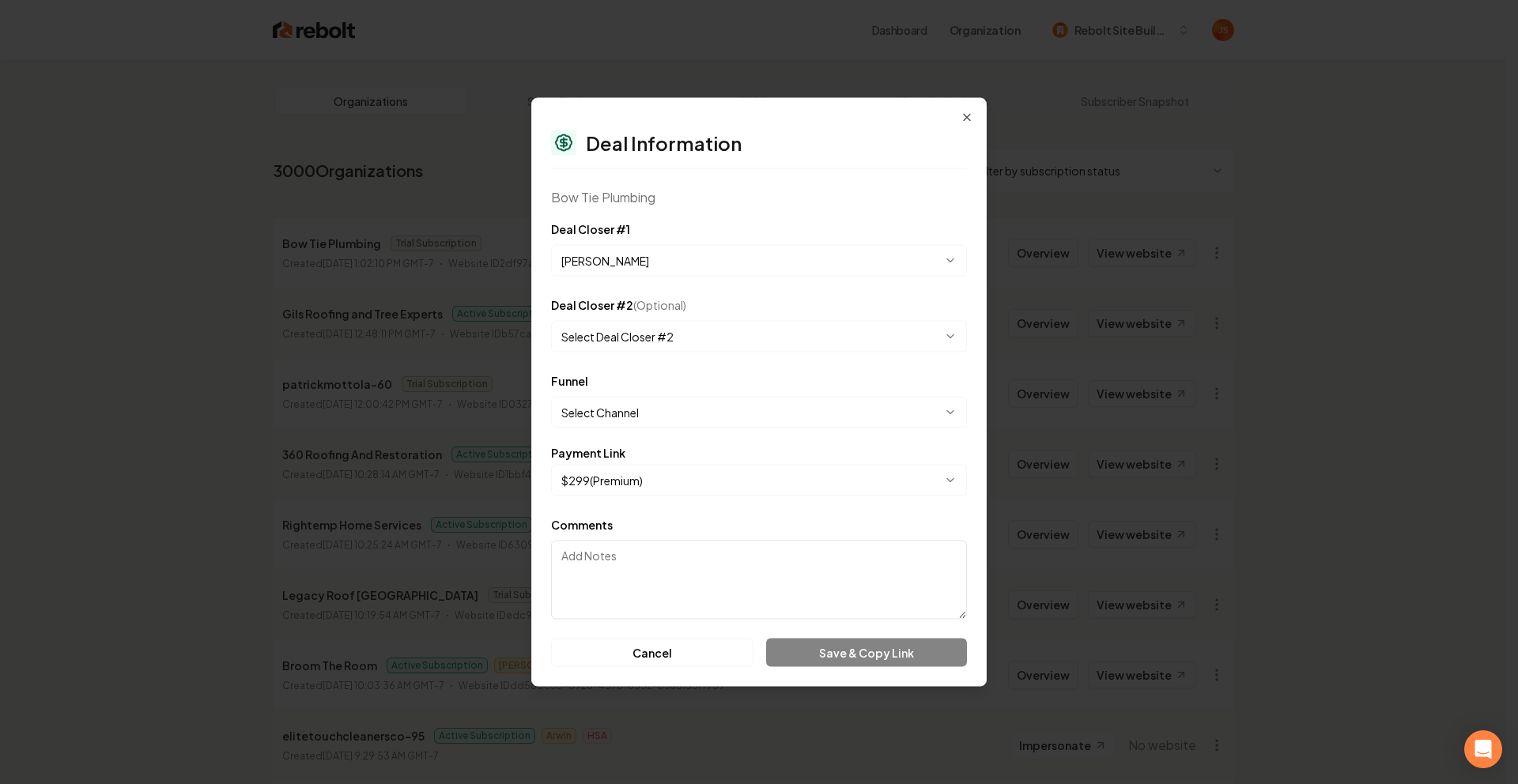
click at [605, 414] on body "Dashboard Organization Rebolt Site Builder Organizations Spam Review SMM Ongoin…" at bounding box center [752, 392] width 1506 height 784
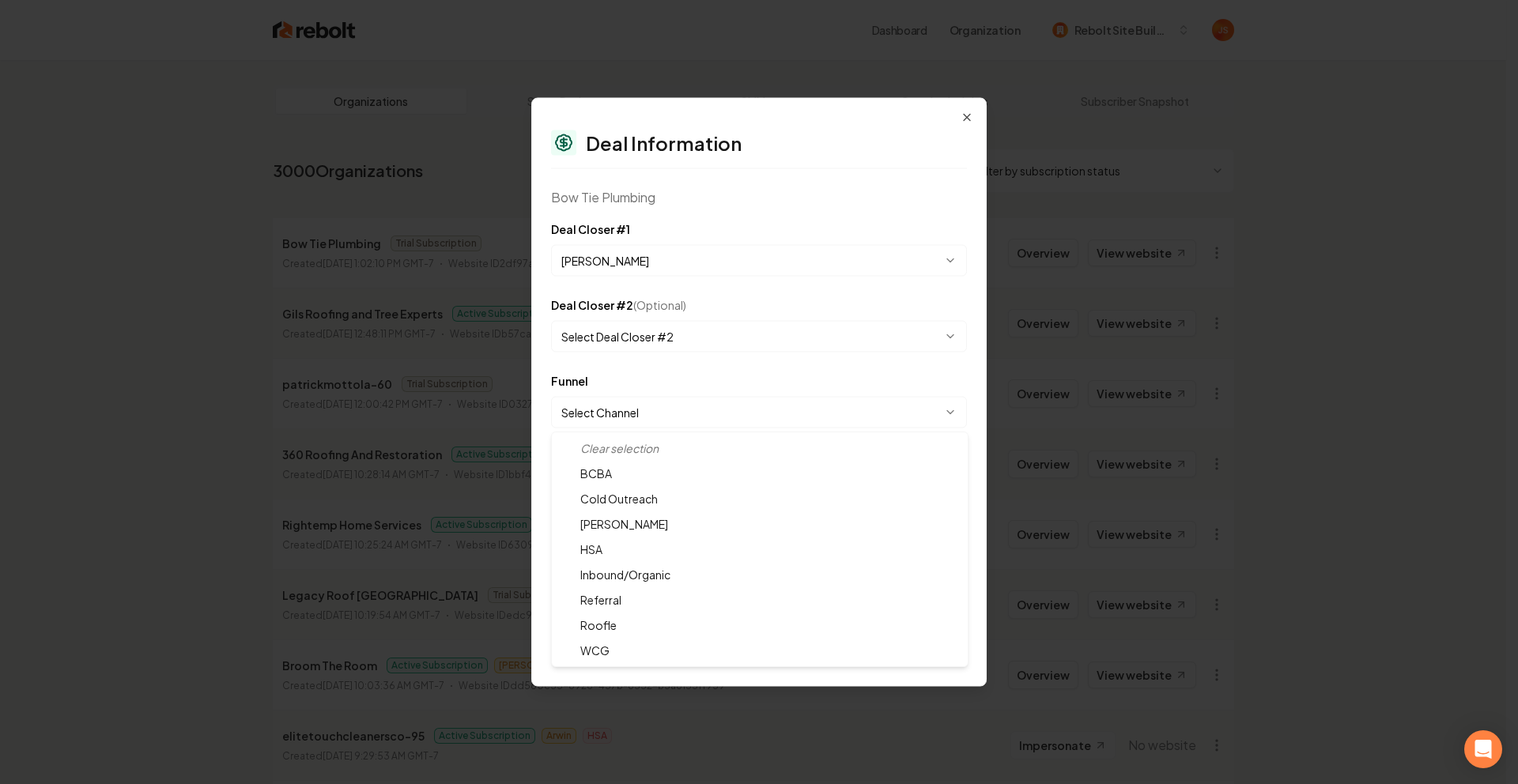
select select "**********"
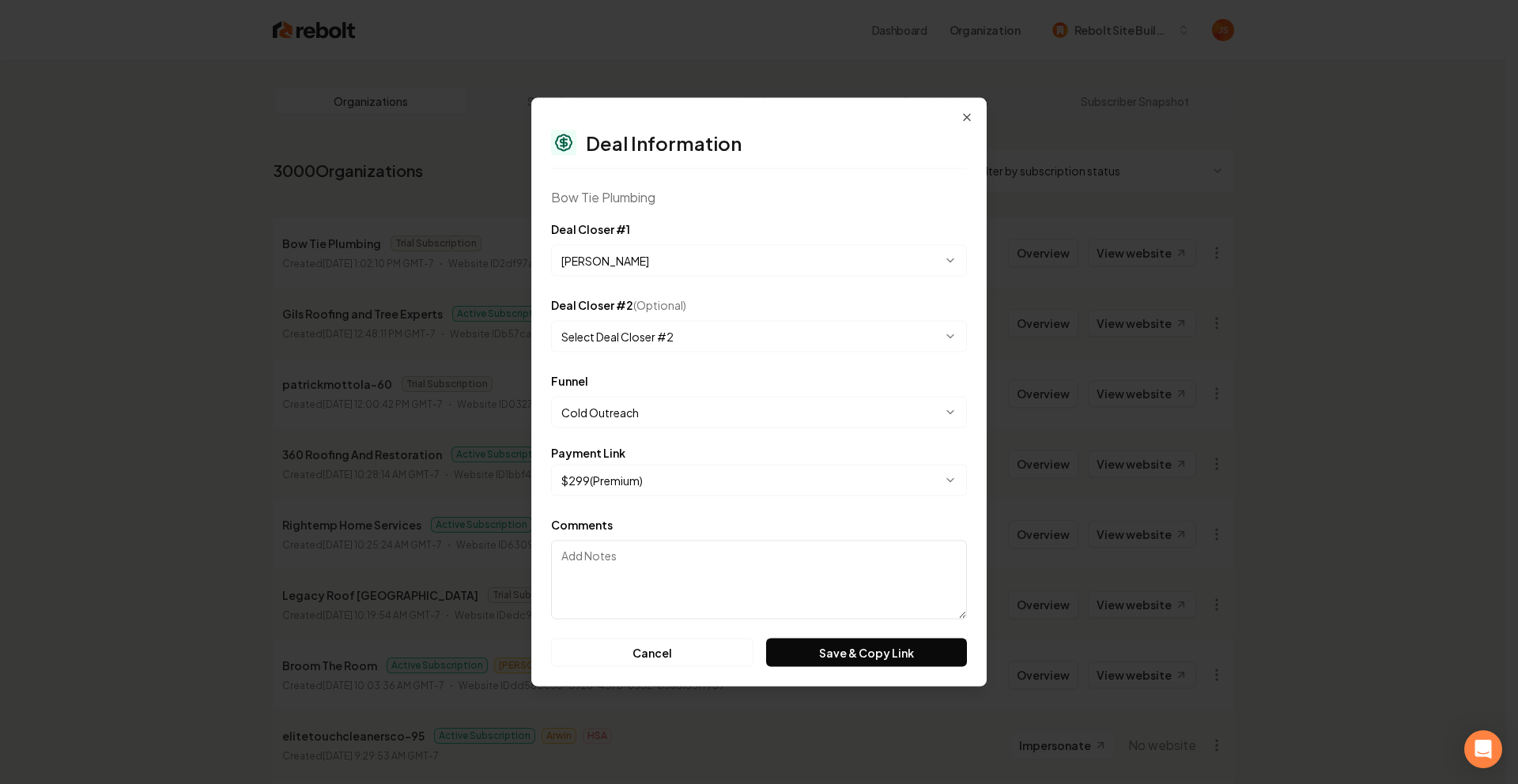
click at [663, 256] on body "Dashboard Organization Rebolt Site Builder Organizations Spam Review SMM Ongoin…" at bounding box center [752, 392] width 1506 height 784
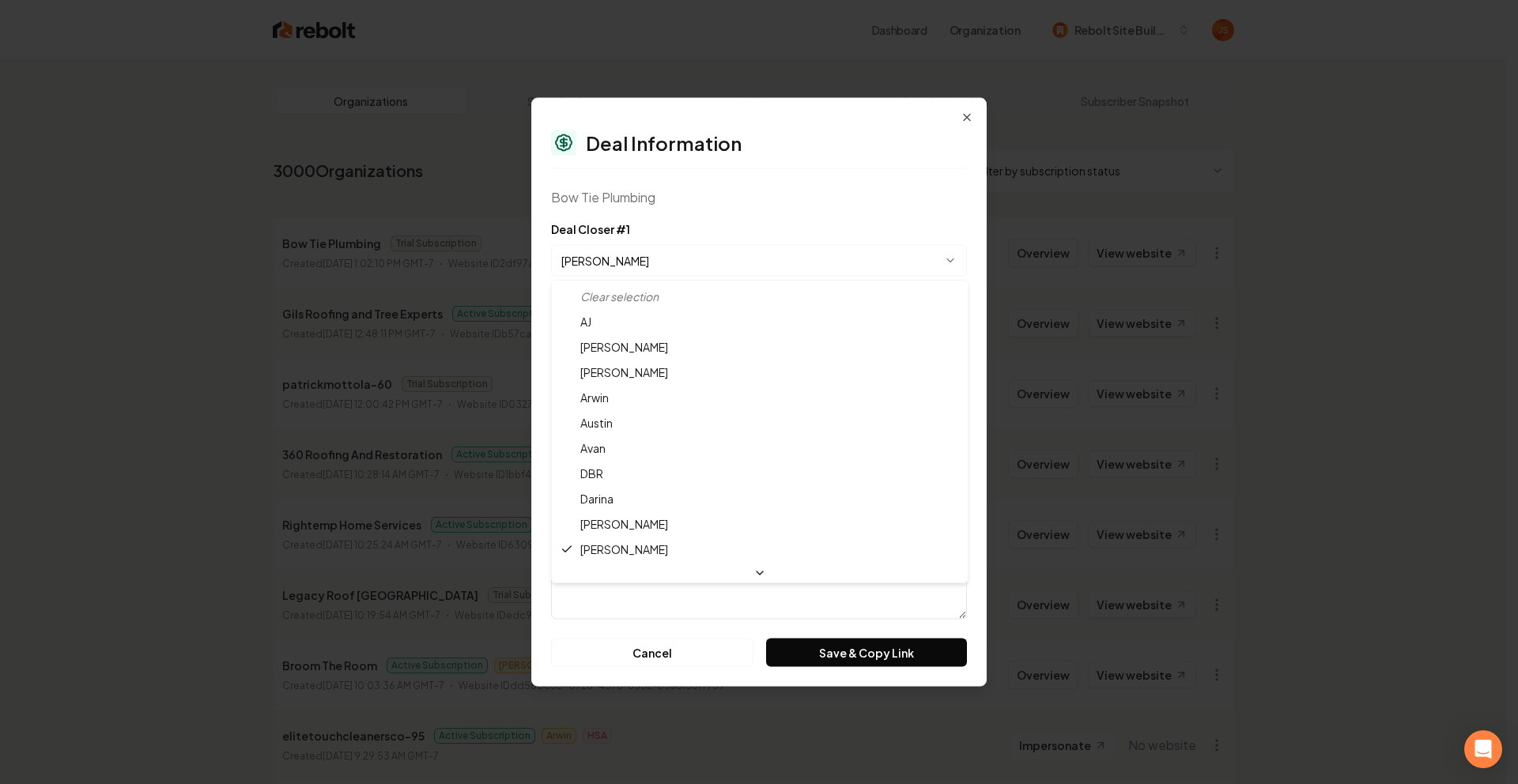
select select "**********"
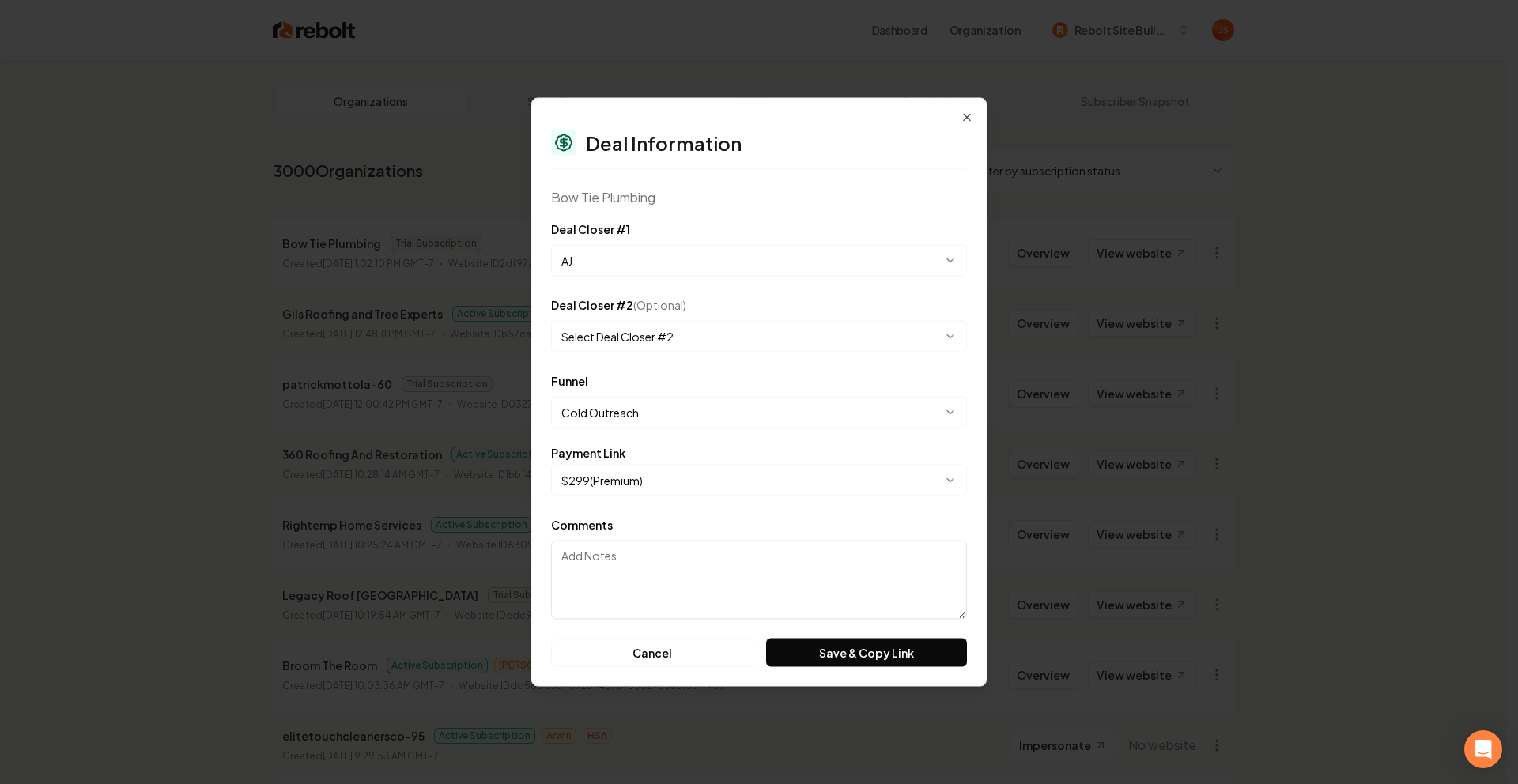
click at [630, 335] on body "Dashboard Organization Rebolt Site Builder Organizations Spam Review SMM Ongoin…" at bounding box center [752, 392] width 1506 height 784
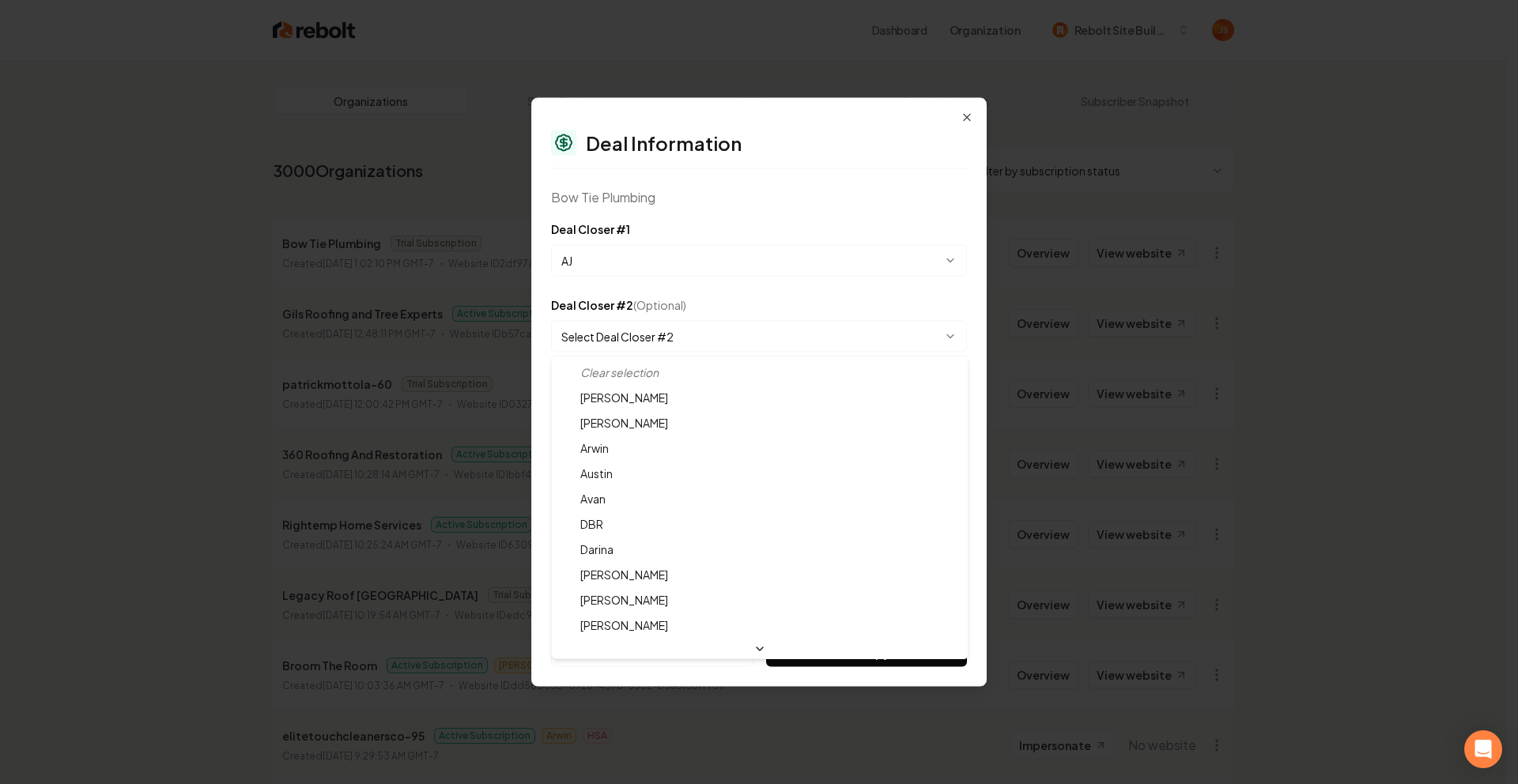
select select "**********"
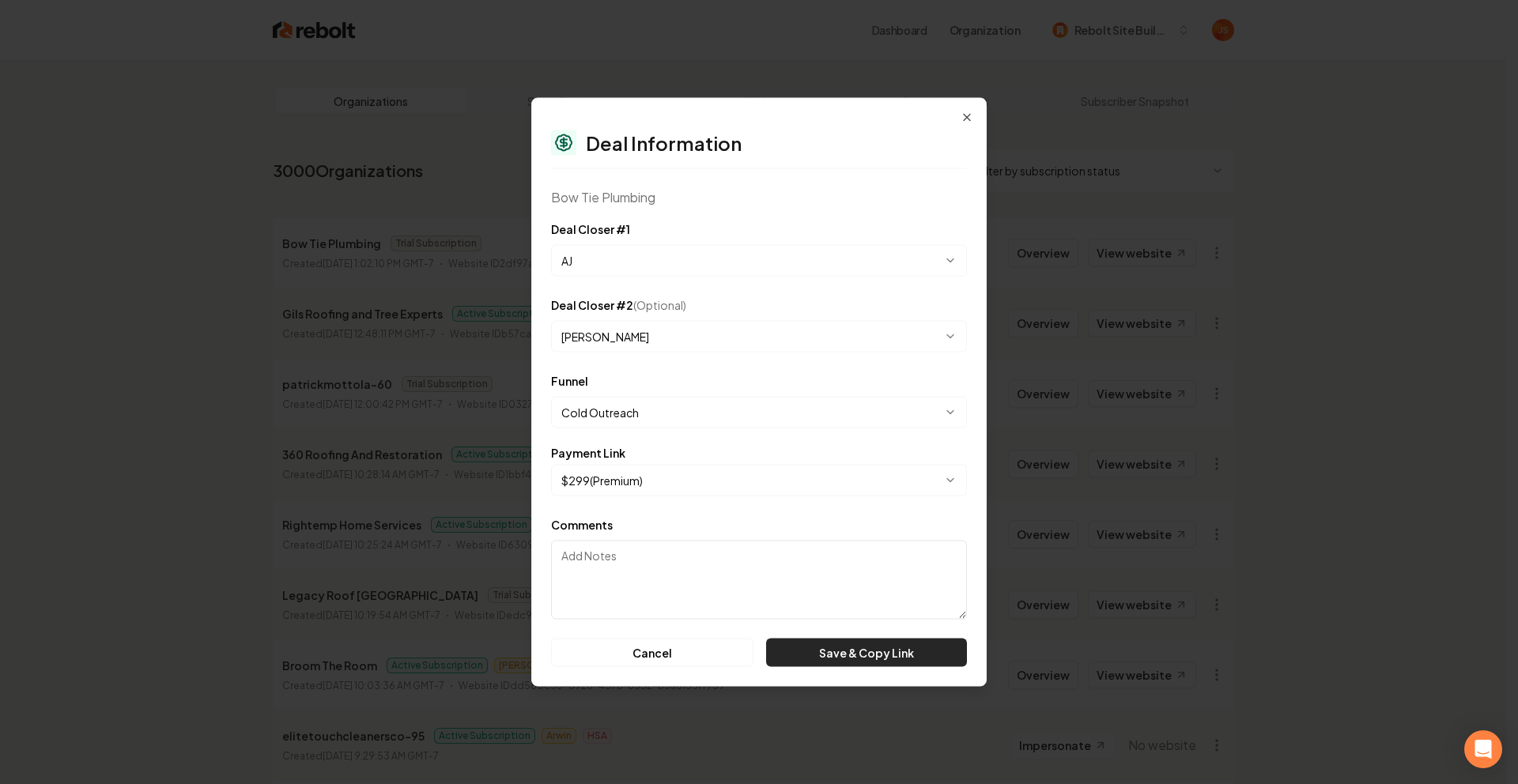
click at [801, 655] on button "Save & Copy Link" at bounding box center [867, 653] width 201 height 29
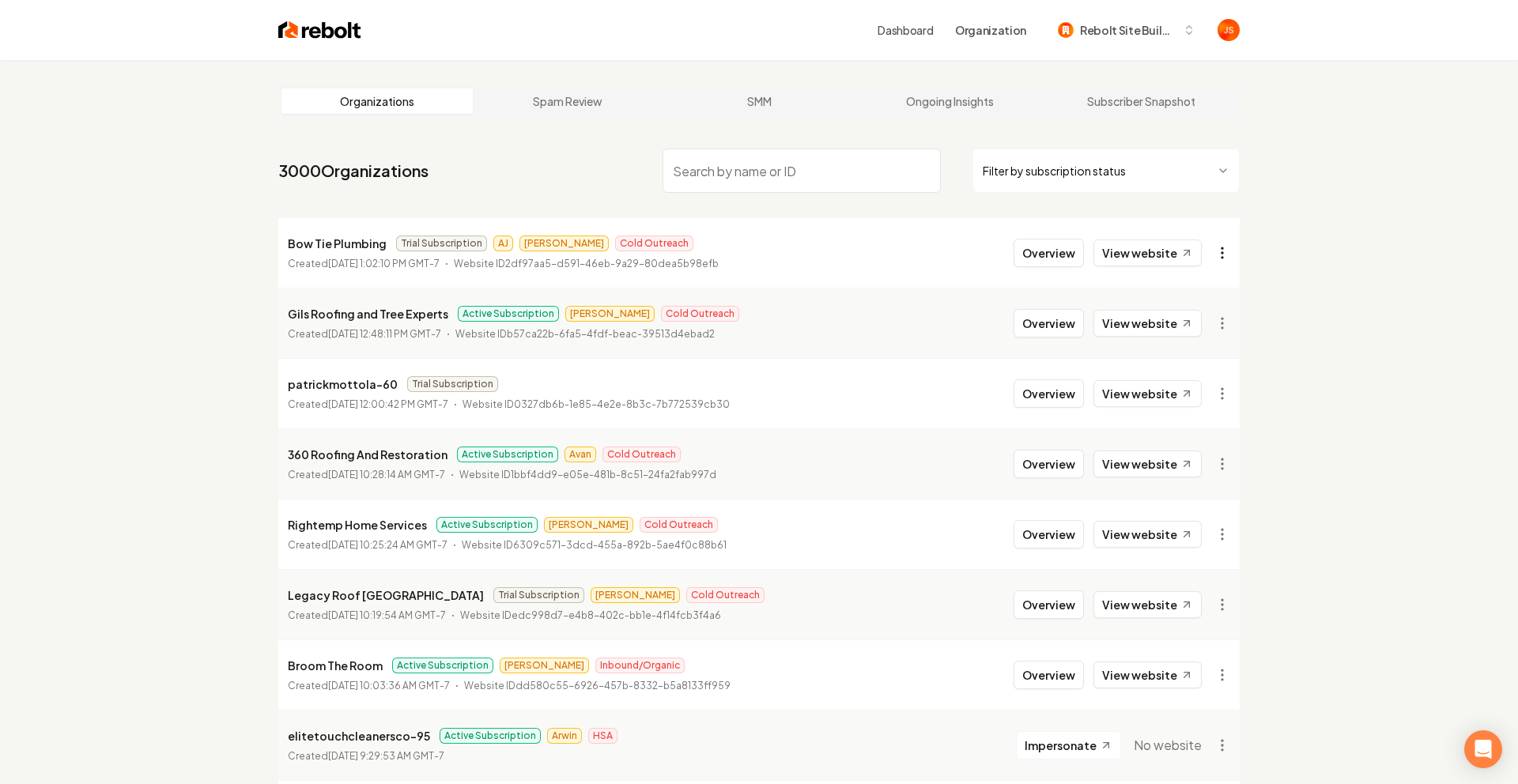
click at [1213, 247] on html "Dashboard Organization Rebolt Site Builder Organizations Spam Review SMM Ongoin…" at bounding box center [759, 392] width 1518 height 784
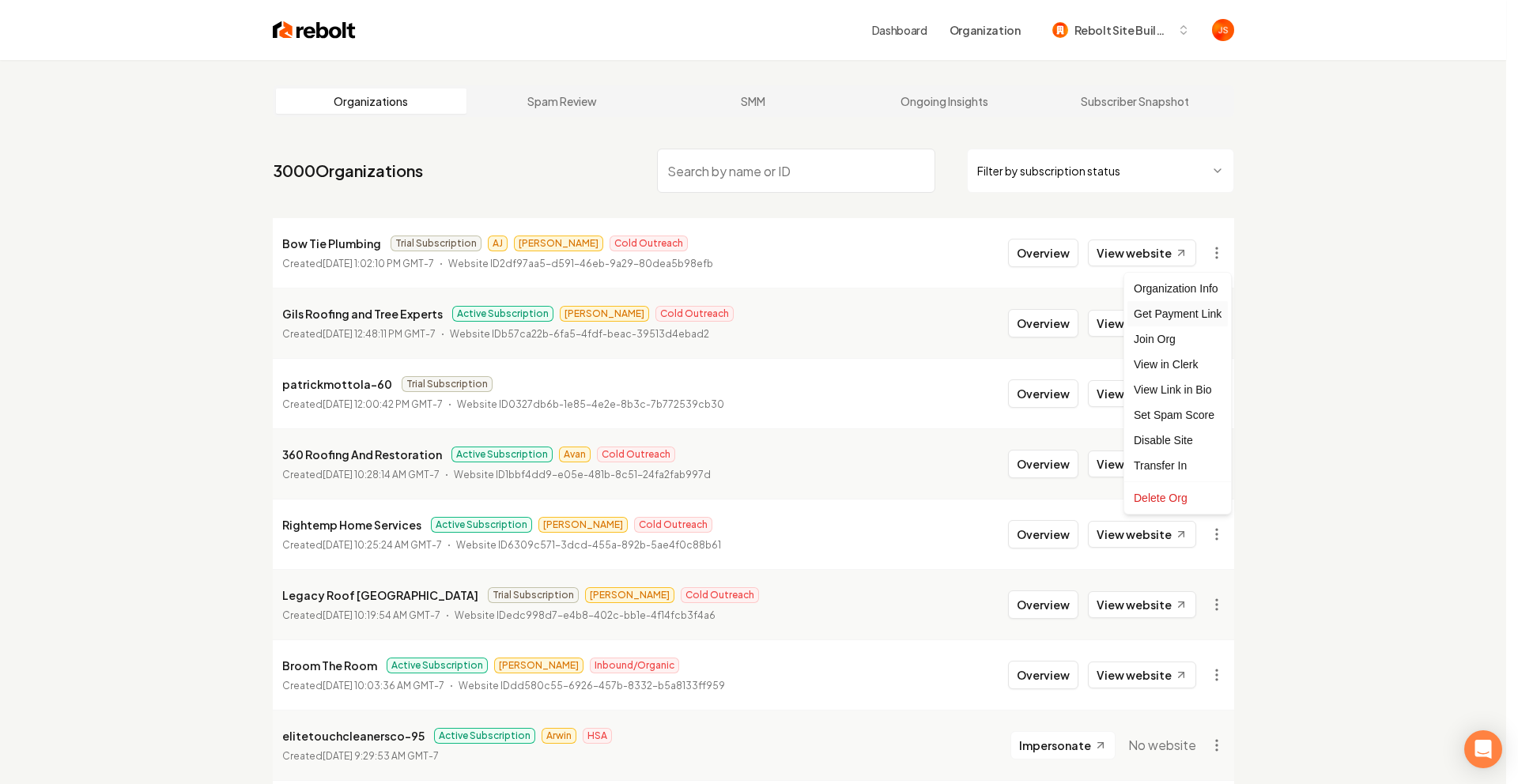
click at [1156, 312] on div "Get Payment Link" at bounding box center [1177, 313] width 100 height 25
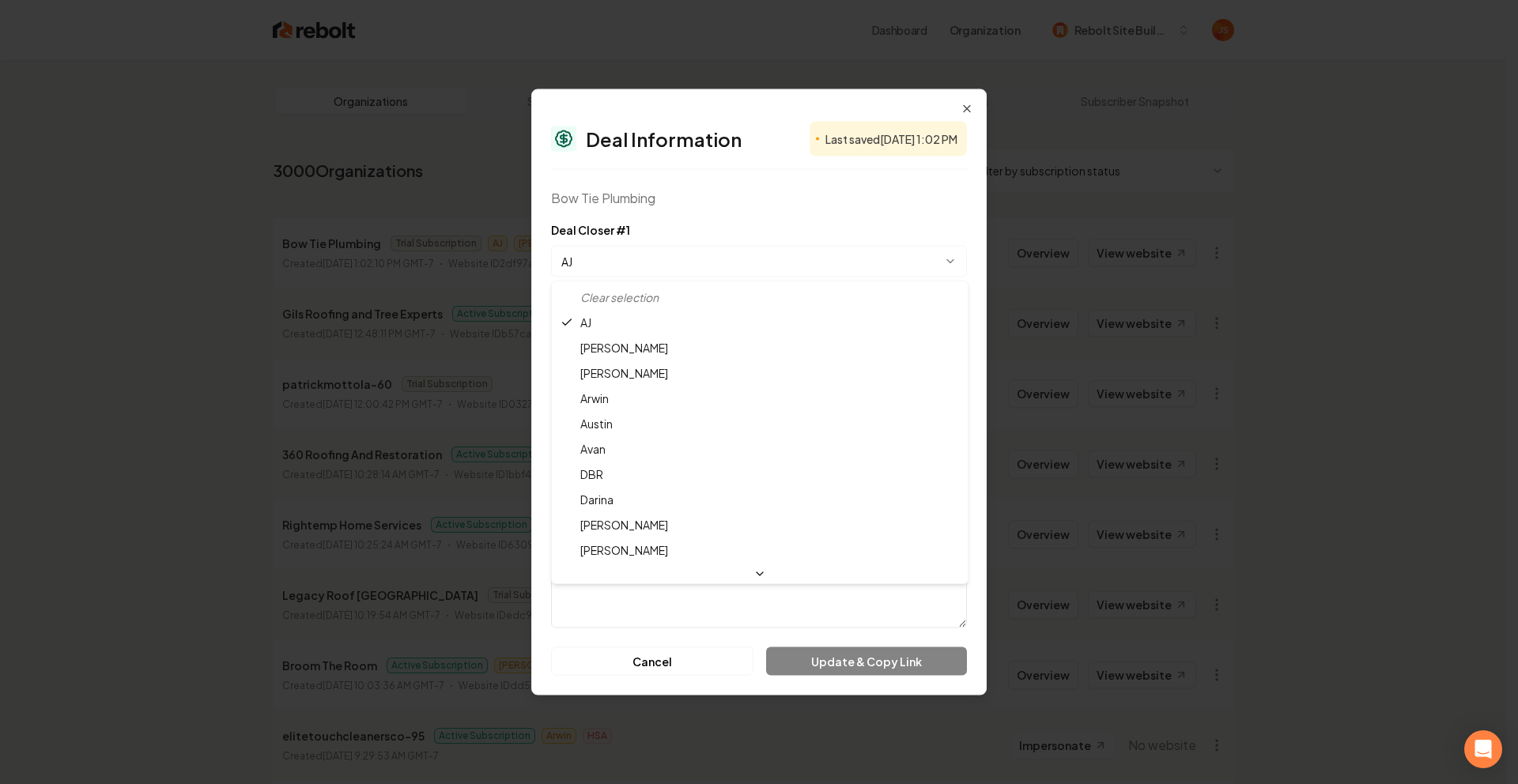
click at [668, 264] on body "Dashboard Organization Rebolt Site Builder Organizations Spam Review SMM Ongoin…" at bounding box center [752, 392] width 1506 height 784
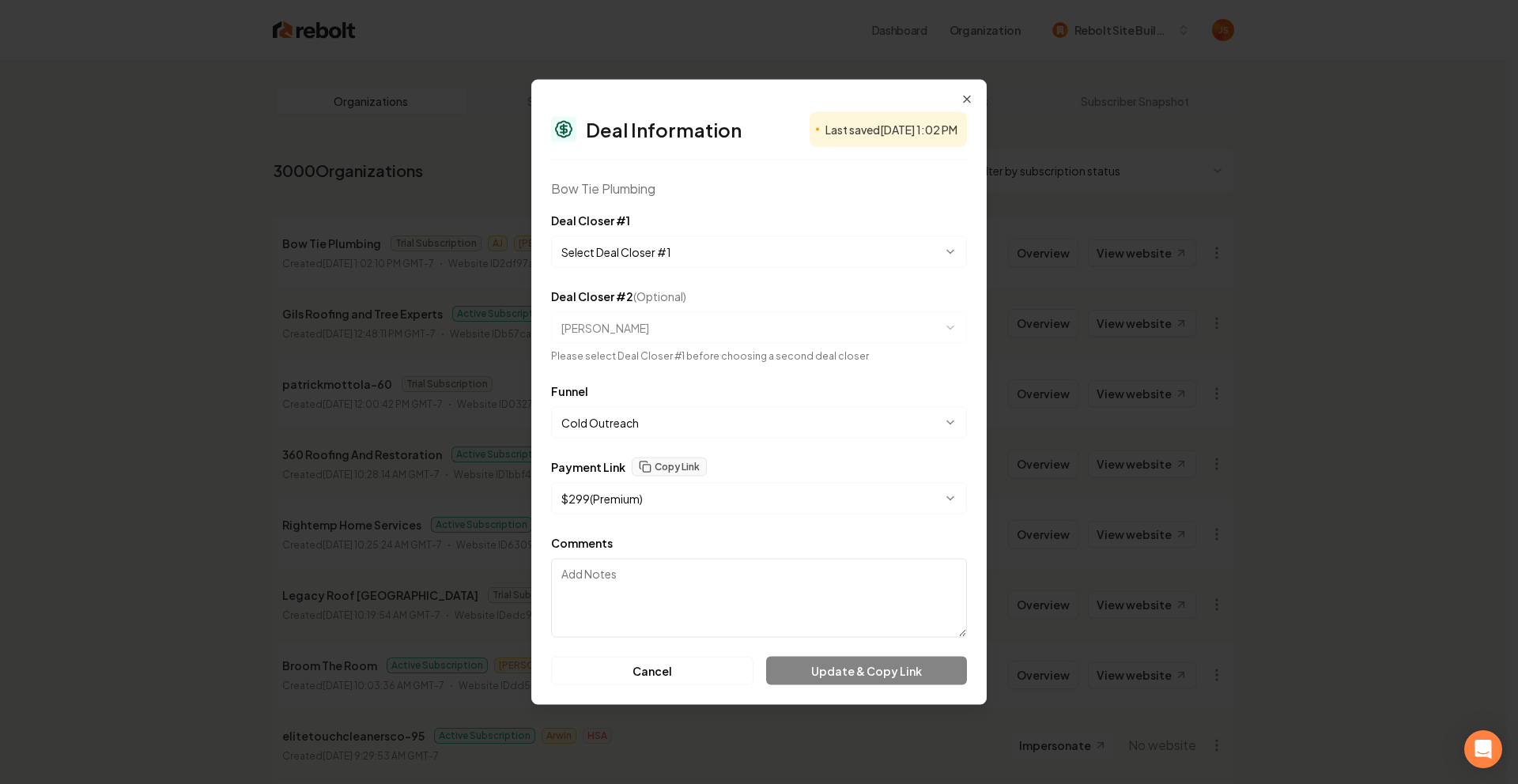
click at [835, 669] on div "Cancel Update & Copy Link" at bounding box center [758, 671] width 415 height 29
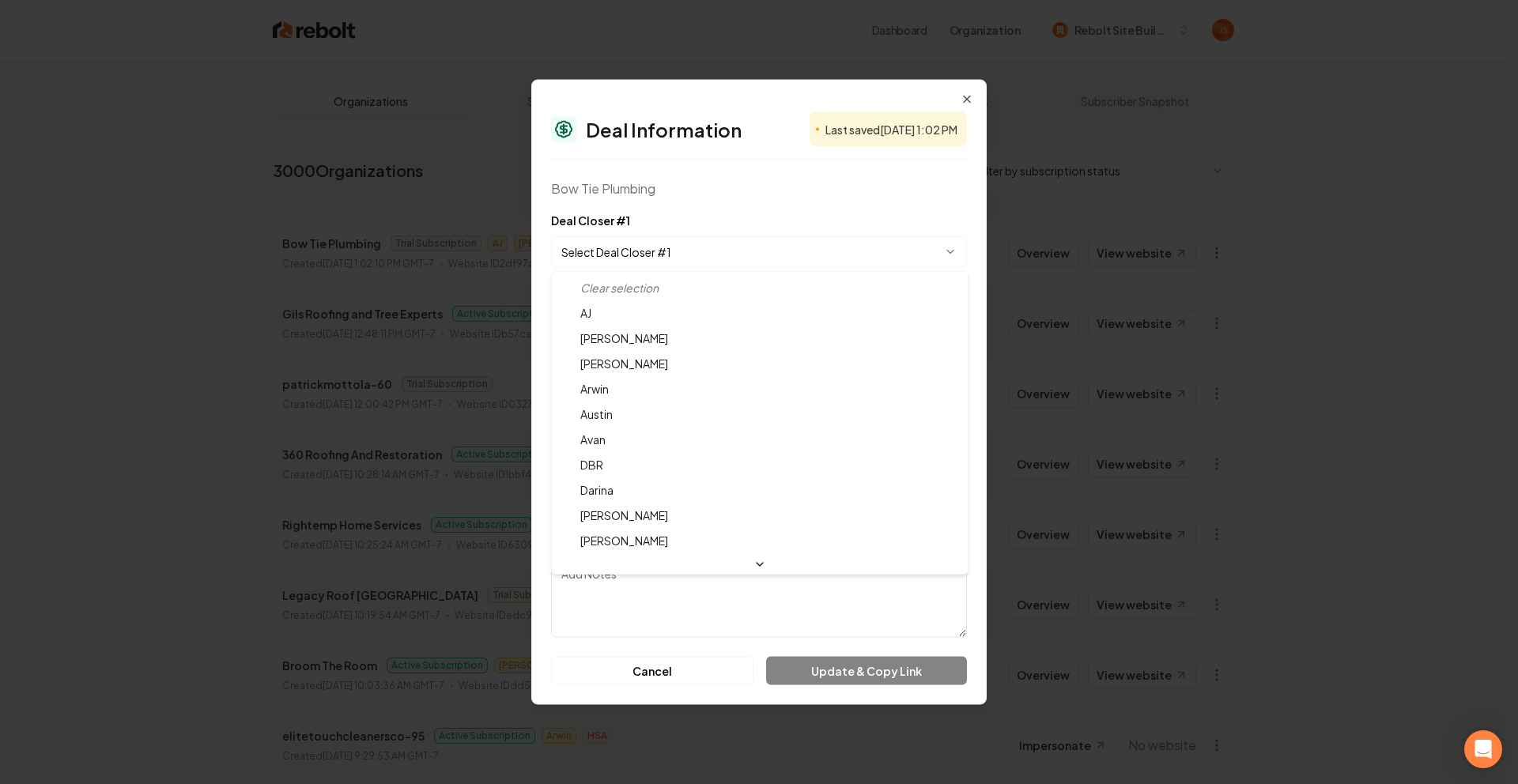
click at [651, 250] on body "Dashboard Organization Rebolt Site Builder Organizations Spam Review SMM Ongoin…" at bounding box center [752, 392] width 1506 height 784
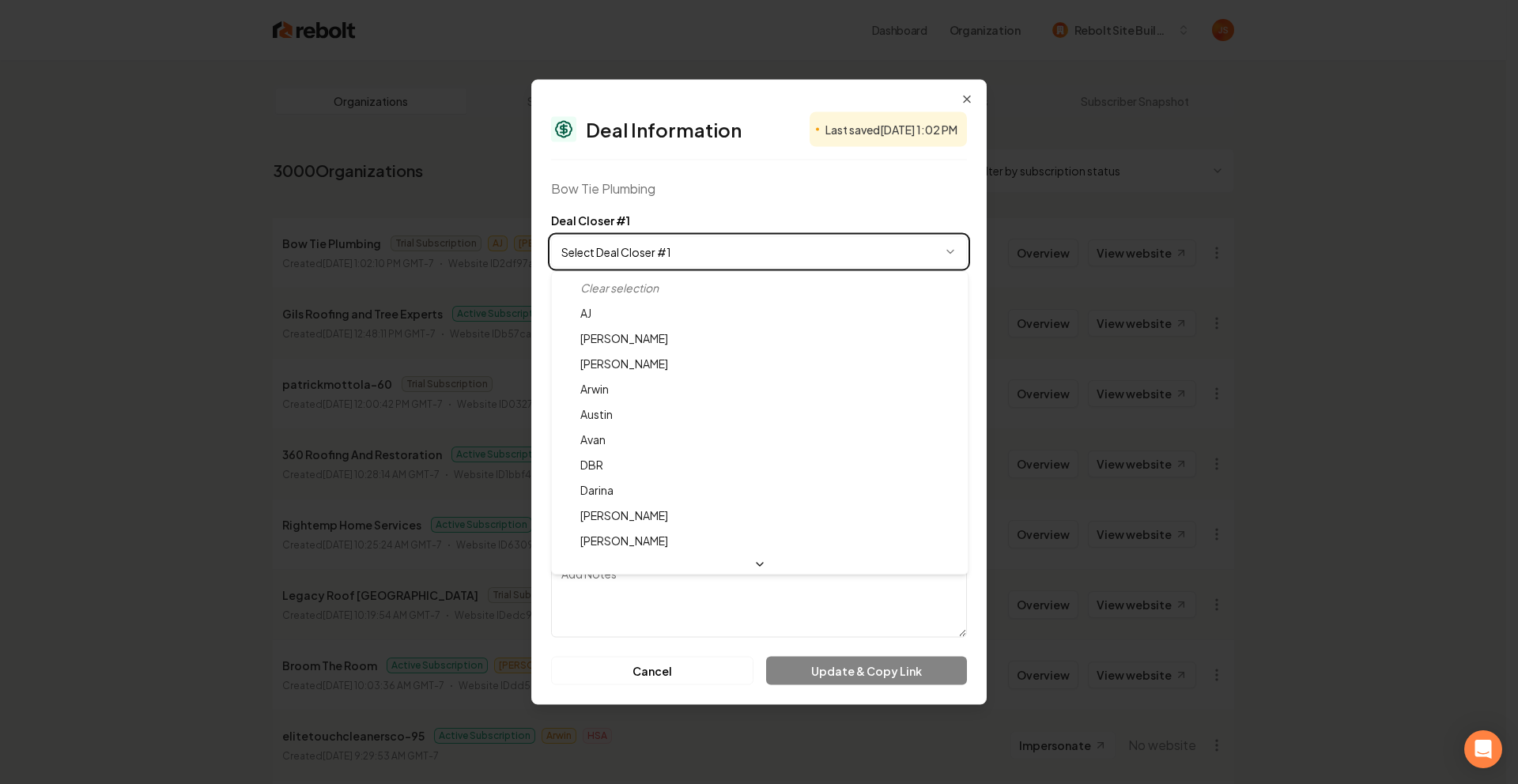
click at [731, 186] on body "Dashboard Organization Rebolt Site Builder Organizations Spam Review SMM Ongoin…" at bounding box center [752, 392] width 1506 height 784
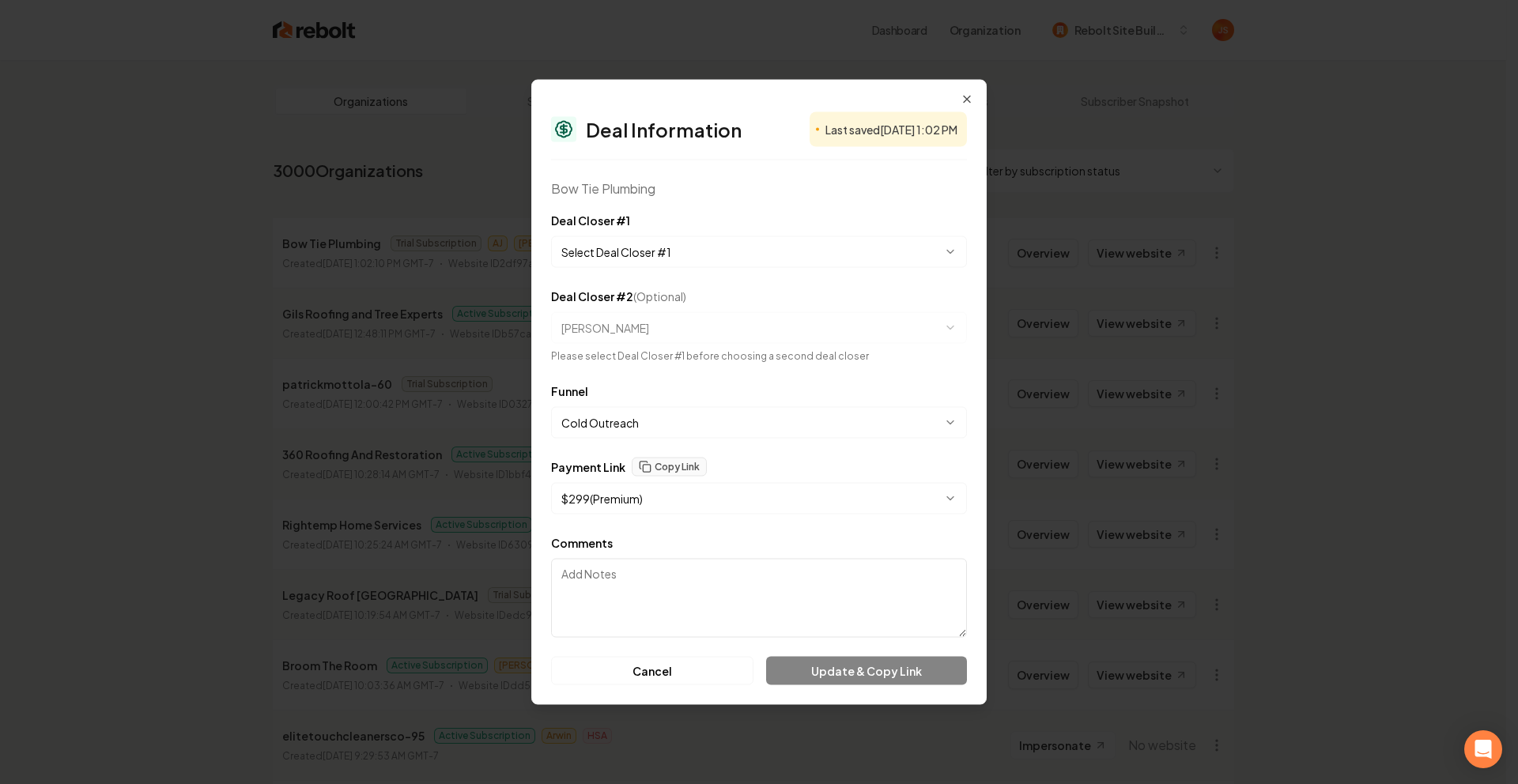
click at [797, 250] on body "Dashboard Organization Rebolt Site Builder Organizations Spam Review SMM Ongoin…" at bounding box center [752, 392] width 1506 height 784
click at [743, 273] on form "**********" at bounding box center [758, 448] width 415 height 474
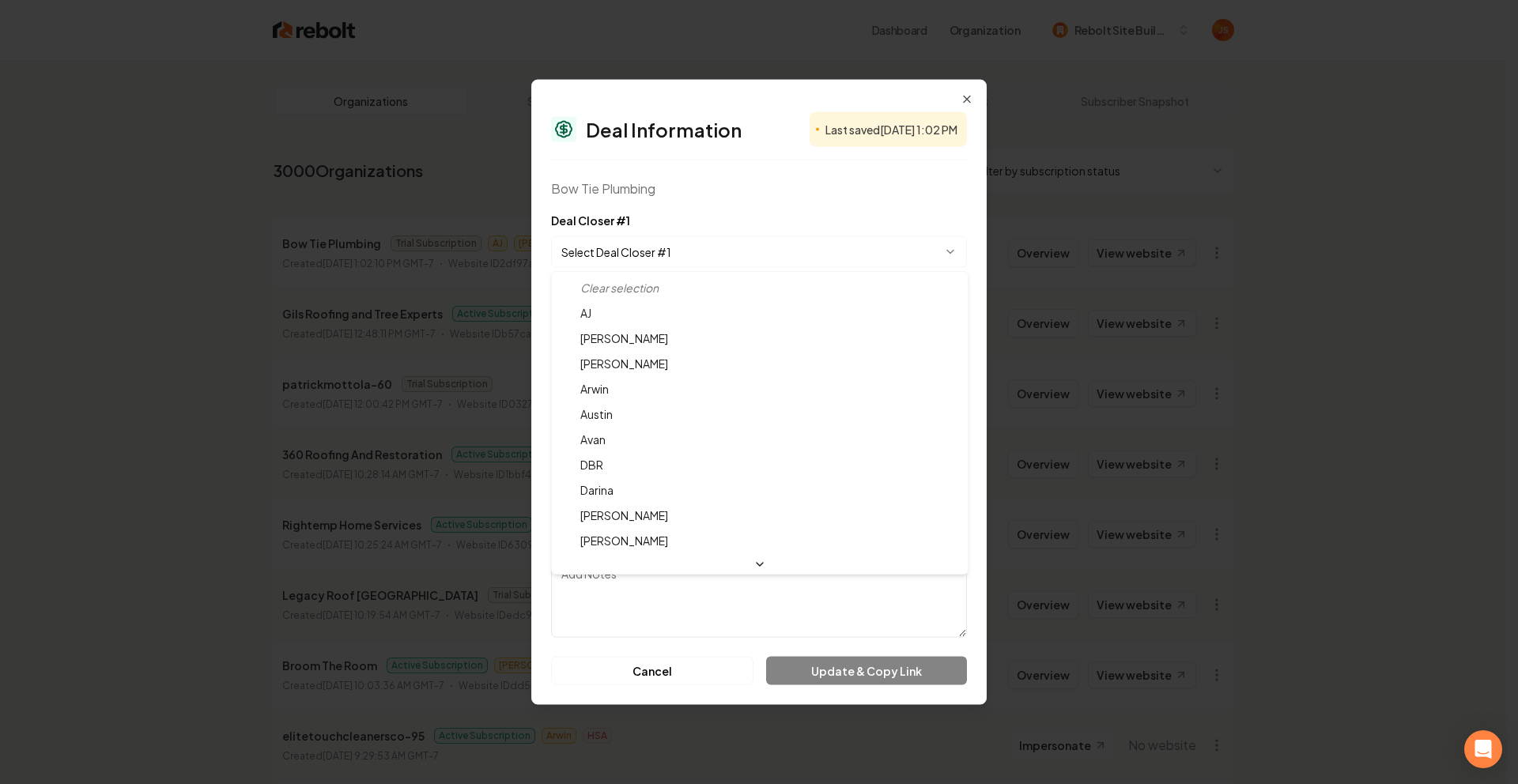
click at [731, 262] on body "Dashboard Organization Rebolt Site Builder Organizations Spam Review SMM Ongoin…" at bounding box center [752, 392] width 1506 height 784
select select "**********"
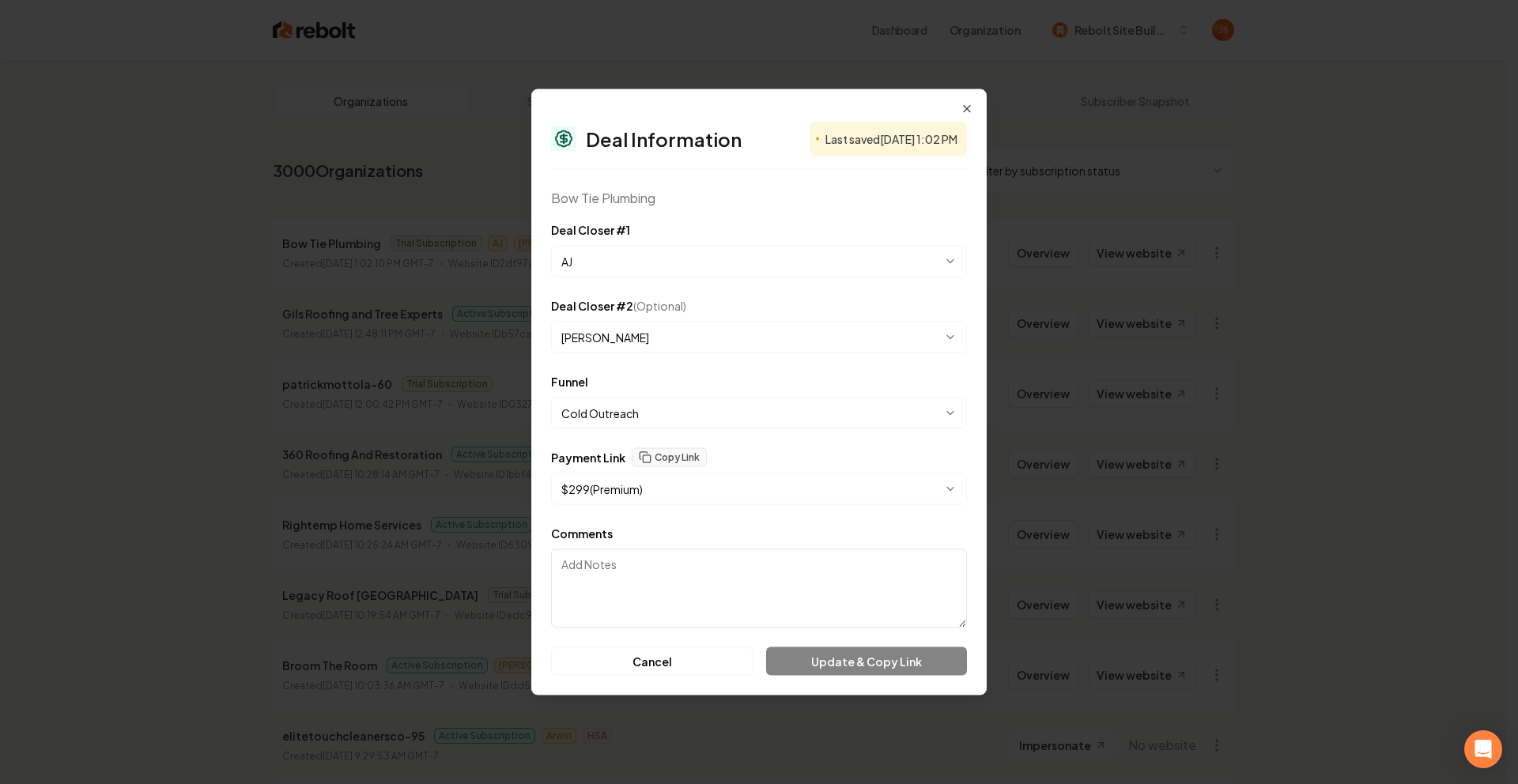
click at [671, 328] on body "Dashboard Organization Rebolt Site Builder Organizations Spam Review SMM Ongoin…" at bounding box center [752, 392] width 1506 height 784
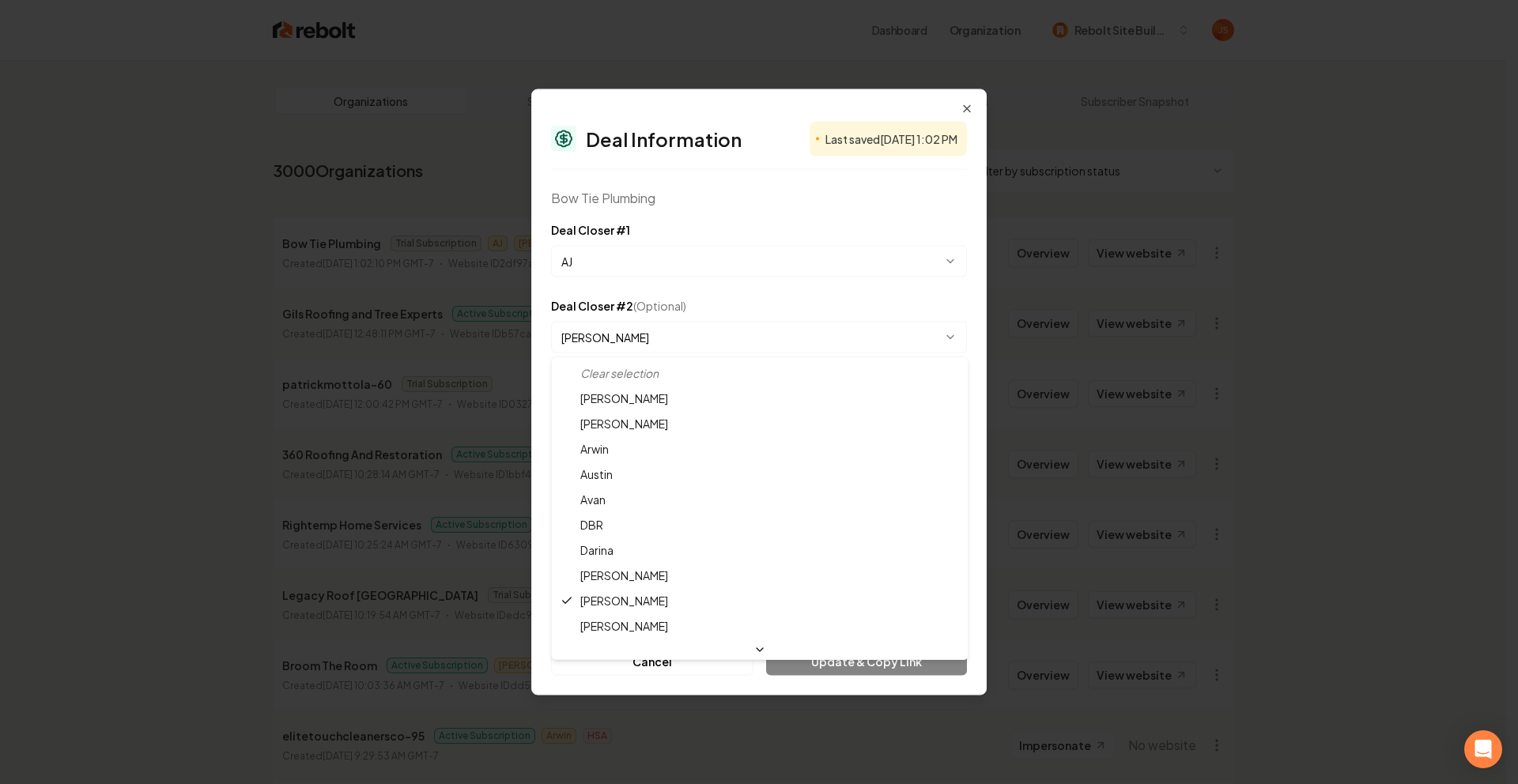
select select
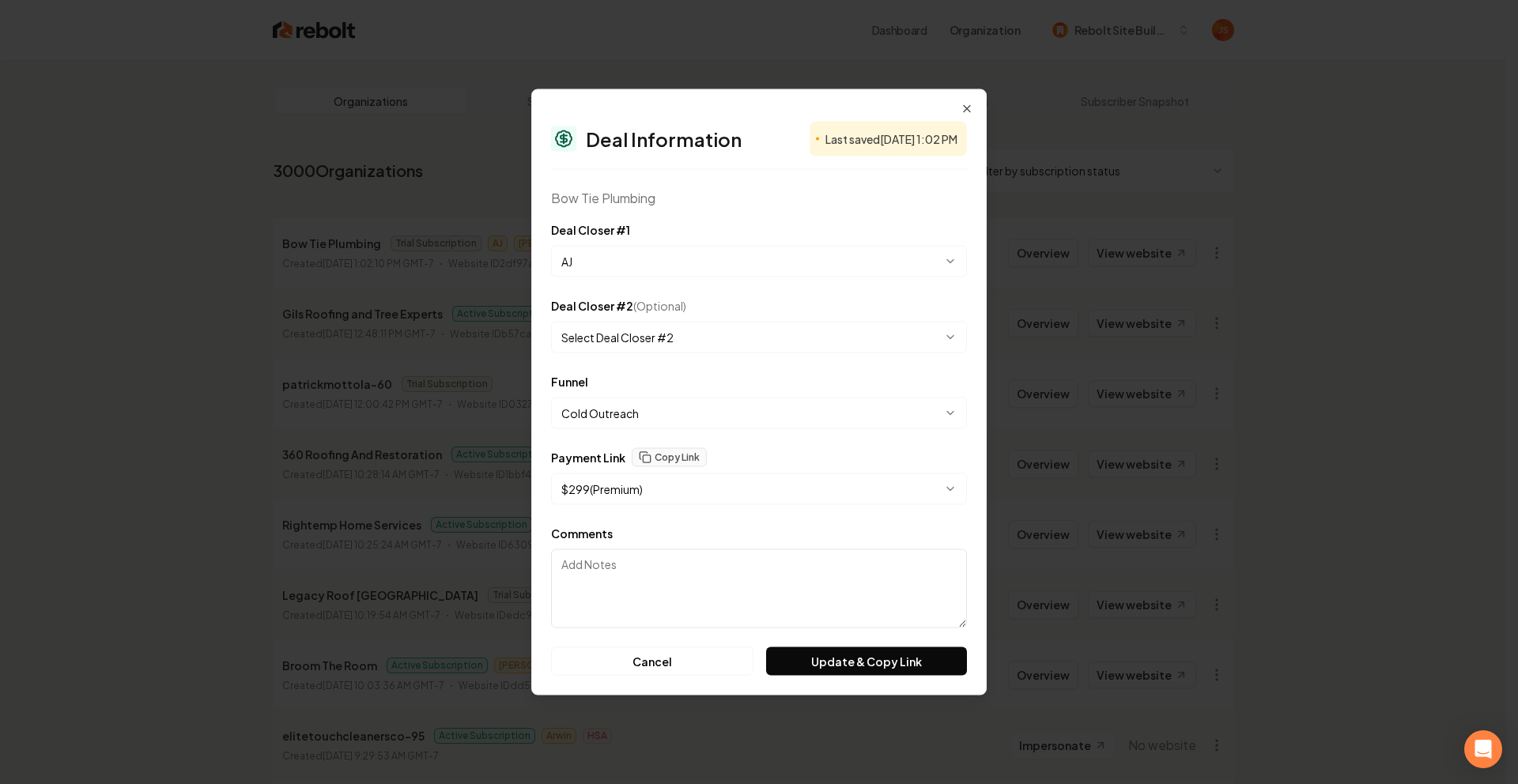
click at [647, 266] on body "Dashboard Organization Rebolt Site Builder Organizations Spam Review SMM Ongoin…" at bounding box center [752, 392] width 1506 height 784
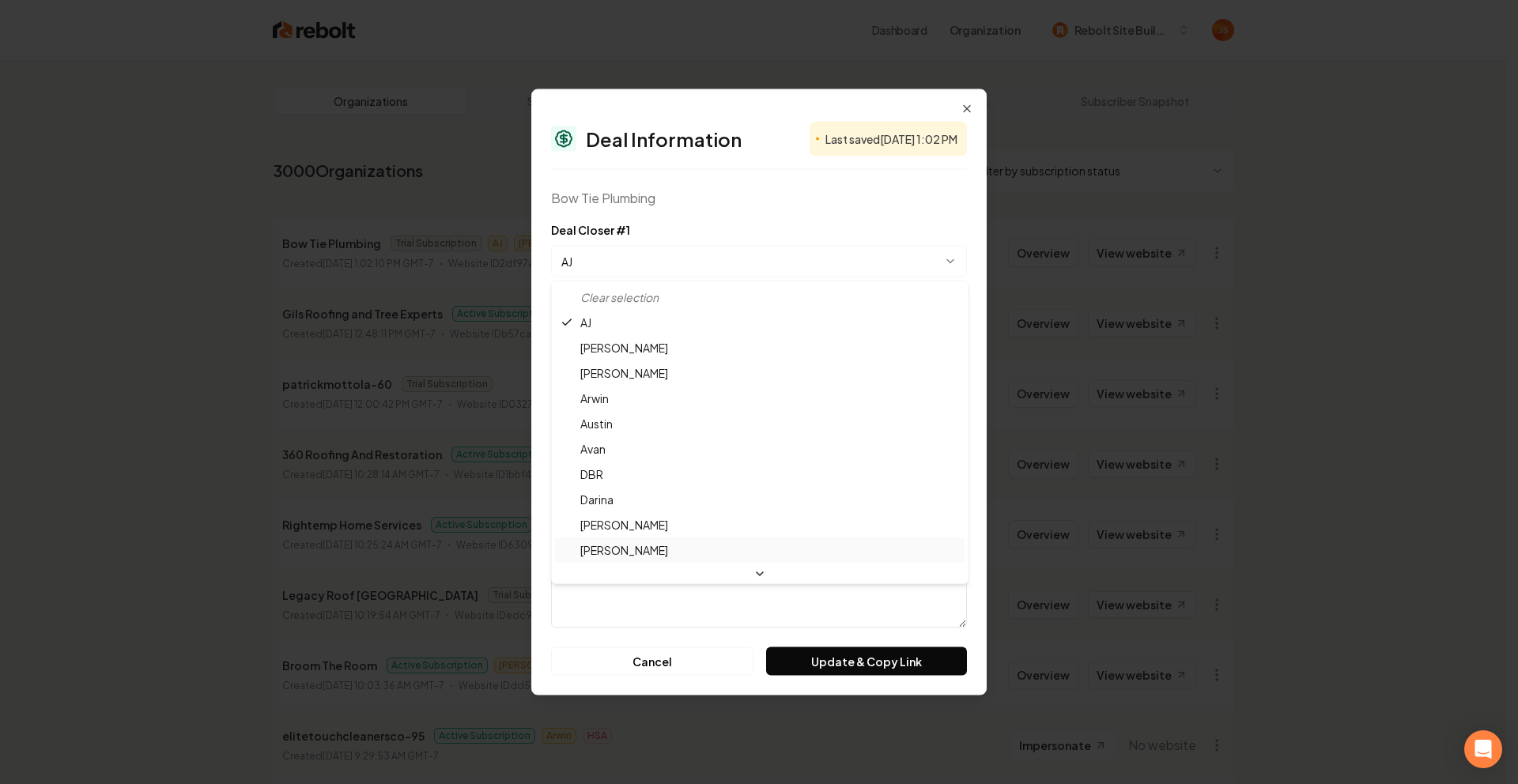
select select "**********"
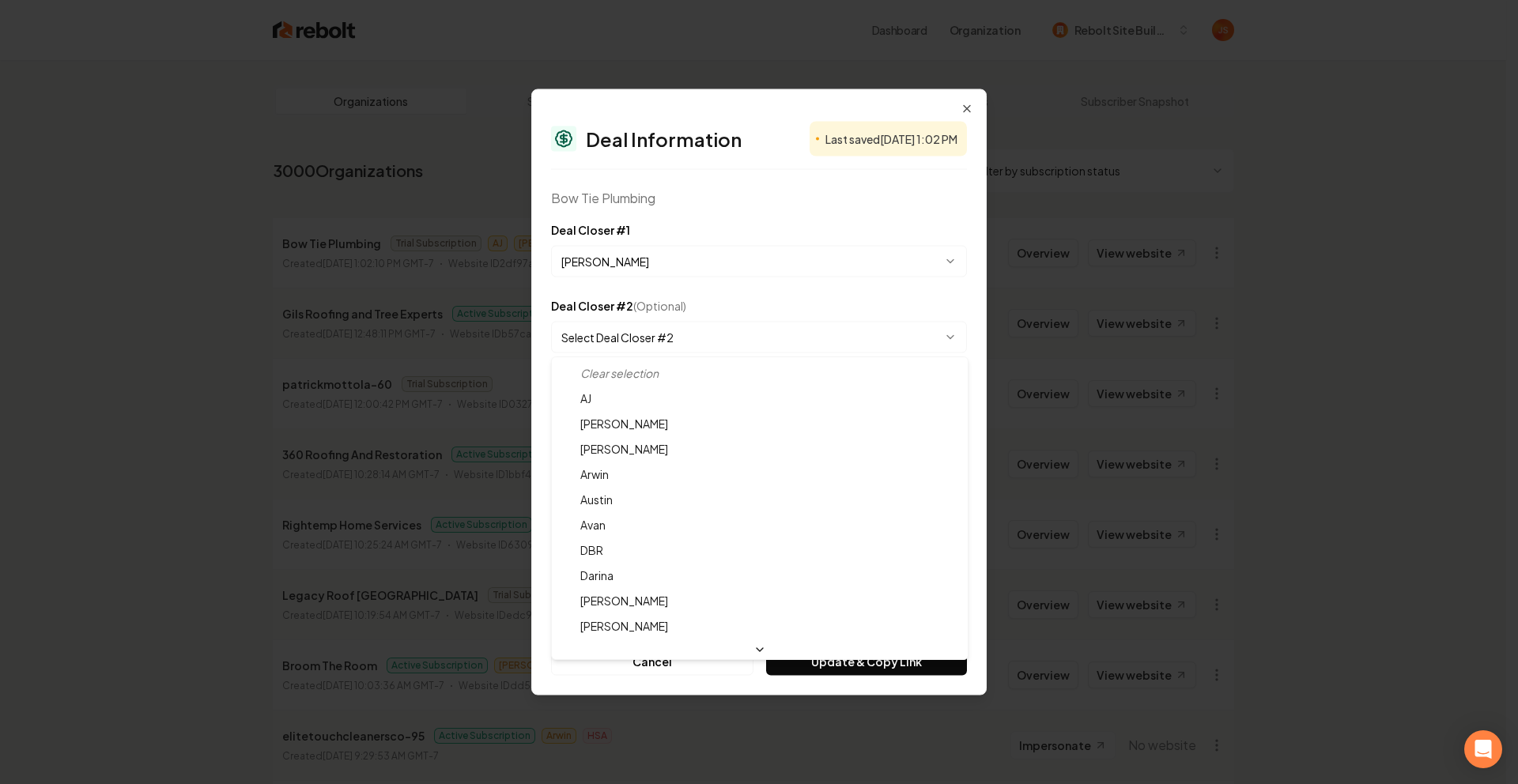
click at [667, 339] on body "Dashboard Organization Rebolt Site Builder Organizations Spam Review SMM Ongoin…" at bounding box center [752, 392] width 1506 height 784
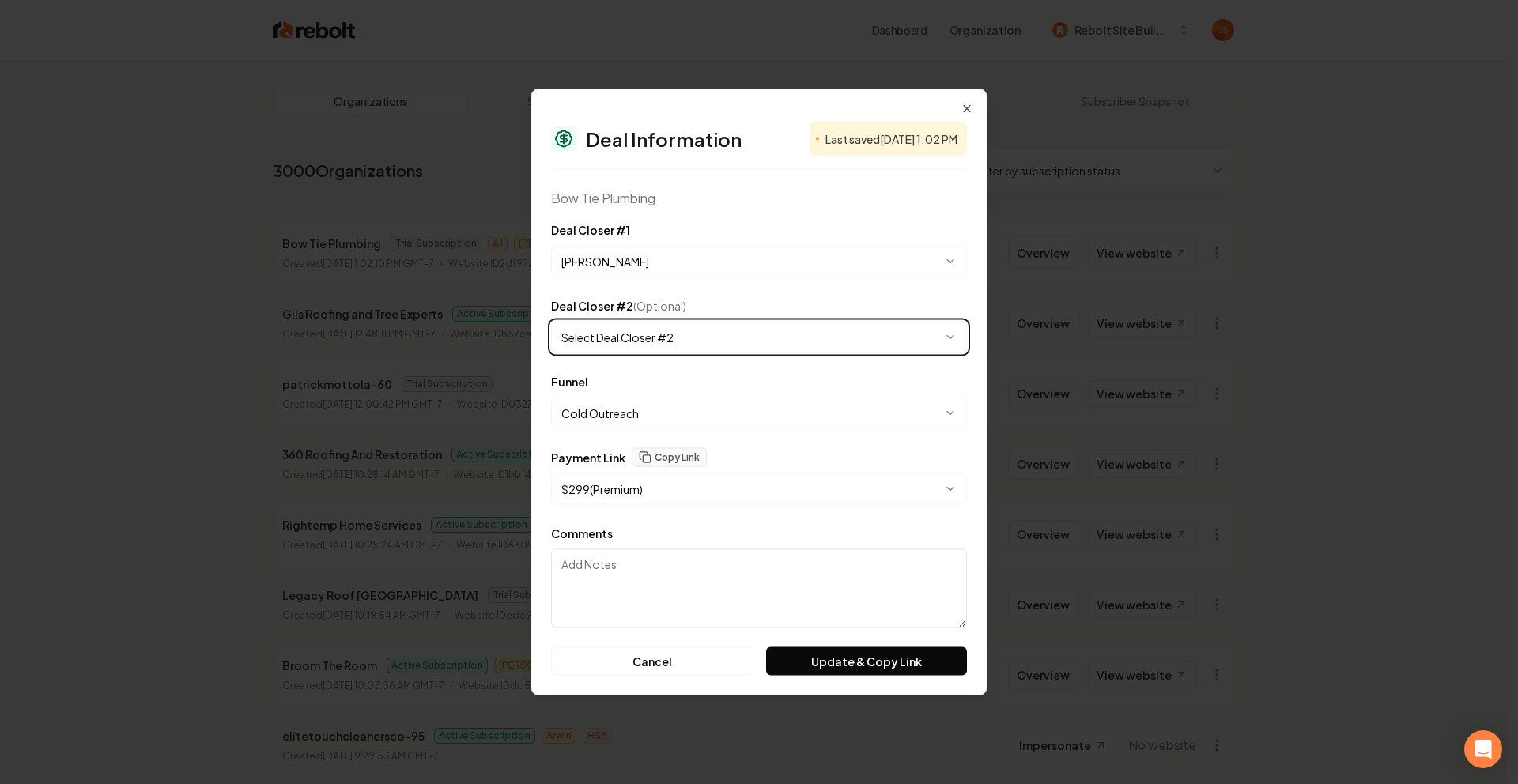
click at [703, 294] on body "Dashboard Organization Rebolt Site Builder Organizations Spam Review SMM Ongoin…" at bounding box center [752, 392] width 1506 height 784
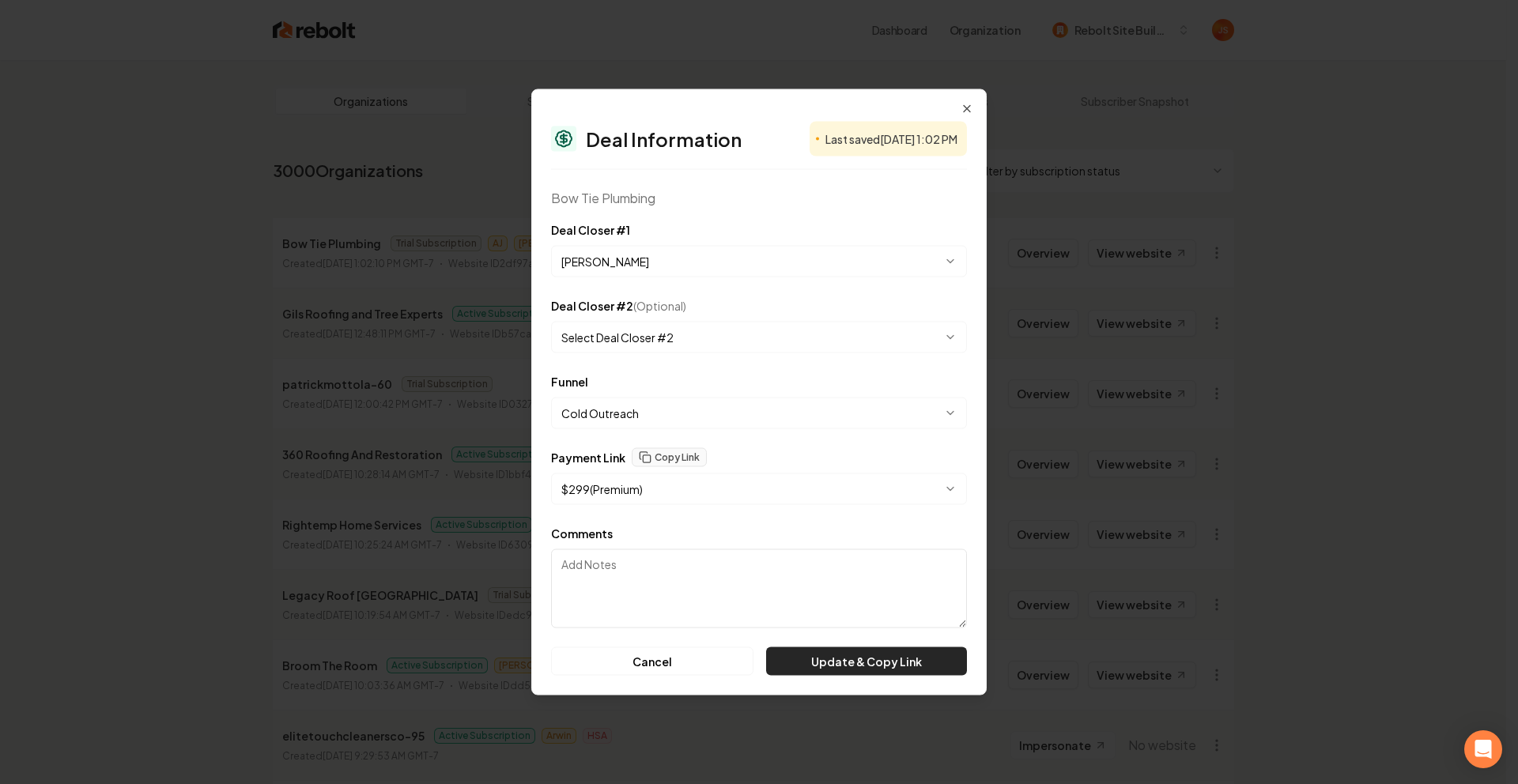
click at [810, 658] on button "Update & Copy Link" at bounding box center [867, 661] width 201 height 29
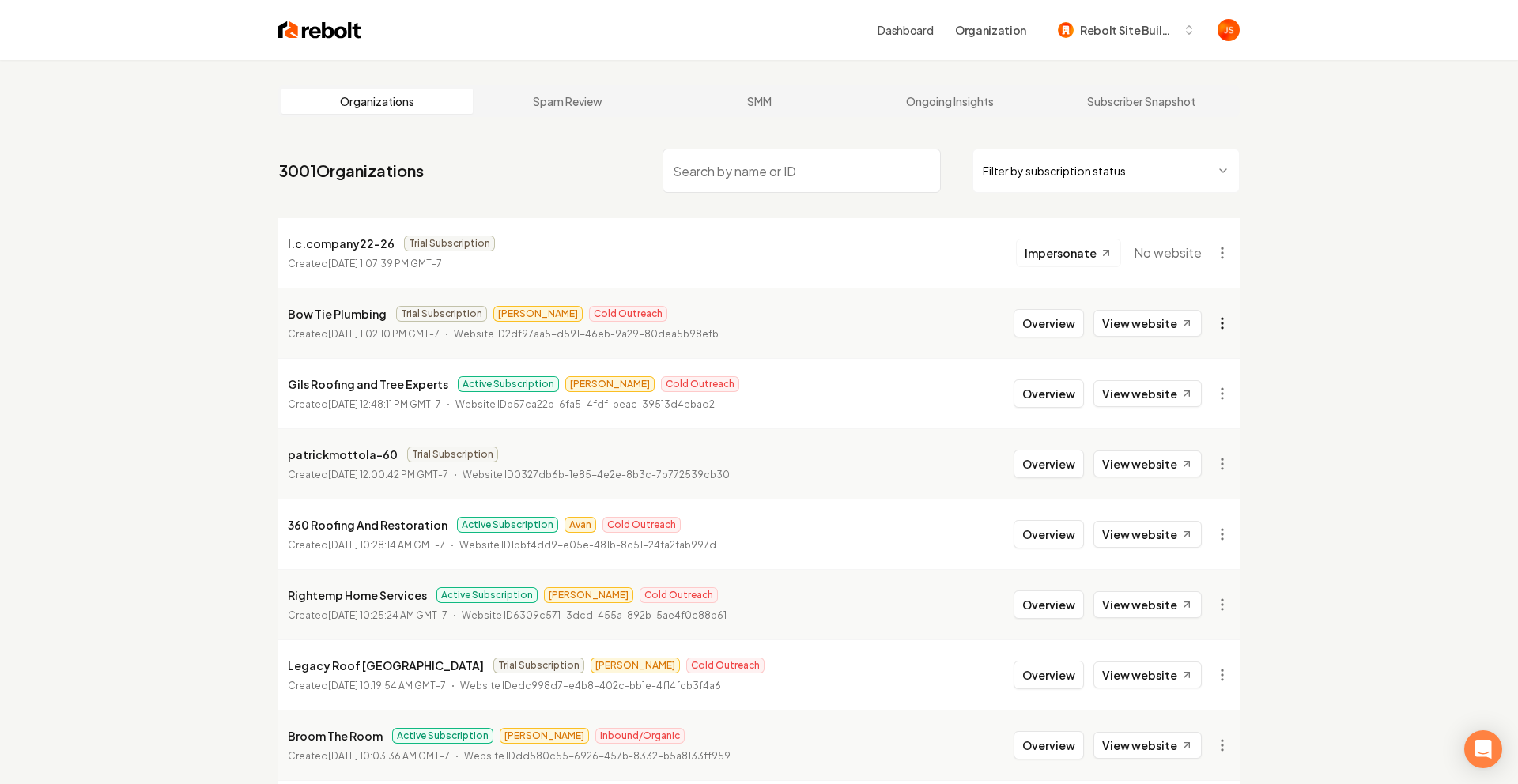
click at [1211, 317] on html "Dashboard Organization Rebolt Site Builder Organizations Spam Review SMM Ongoin…" at bounding box center [759, 392] width 1518 height 784
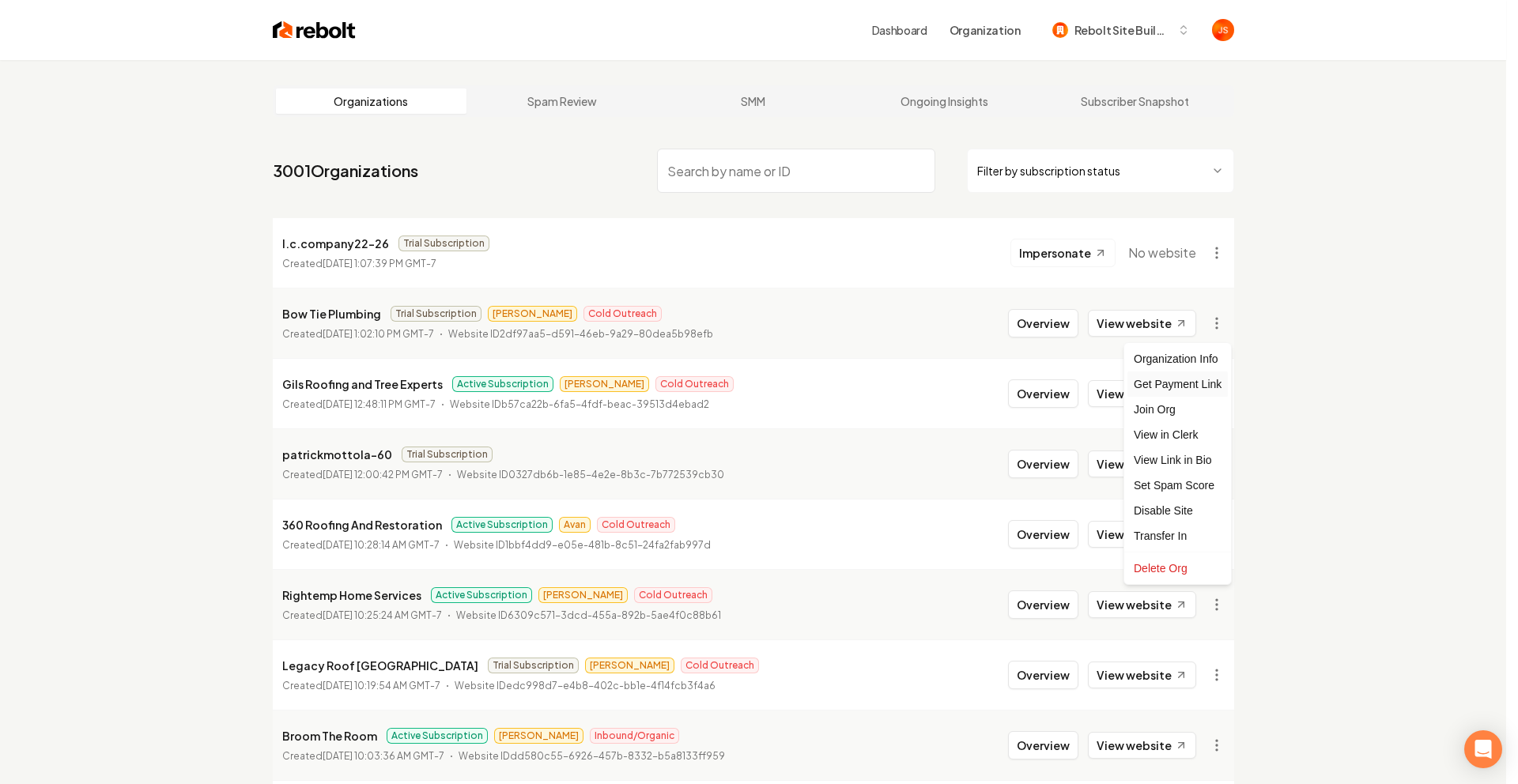
click at [1142, 380] on div "Get Payment Link" at bounding box center [1177, 383] width 100 height 25
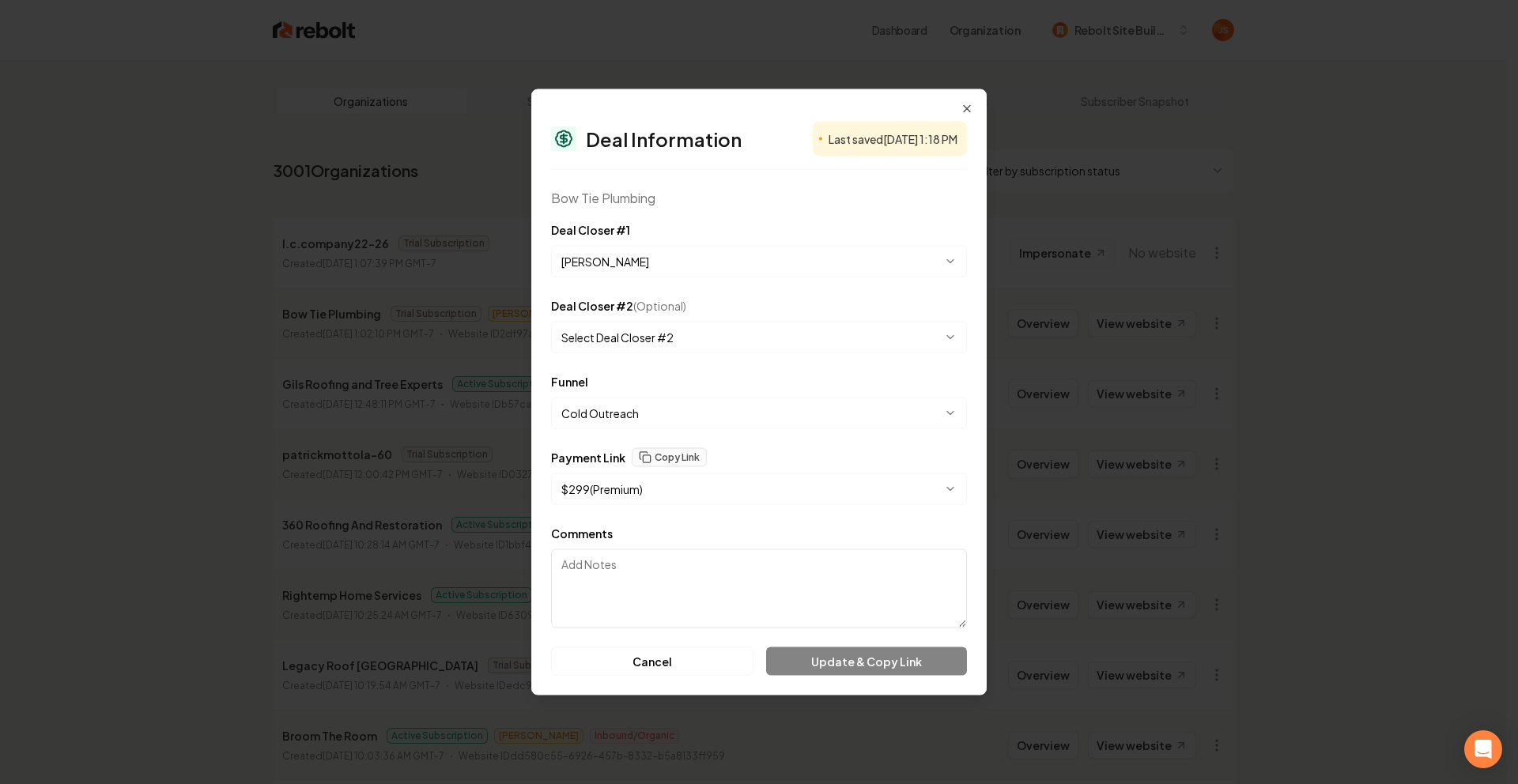
click at [616, 259] on body "Dashboard Organization Rebolt Site Builder Organizations Spam Review SMM Ongoin…" at bounding box center [752, 392] width 1506 height 784
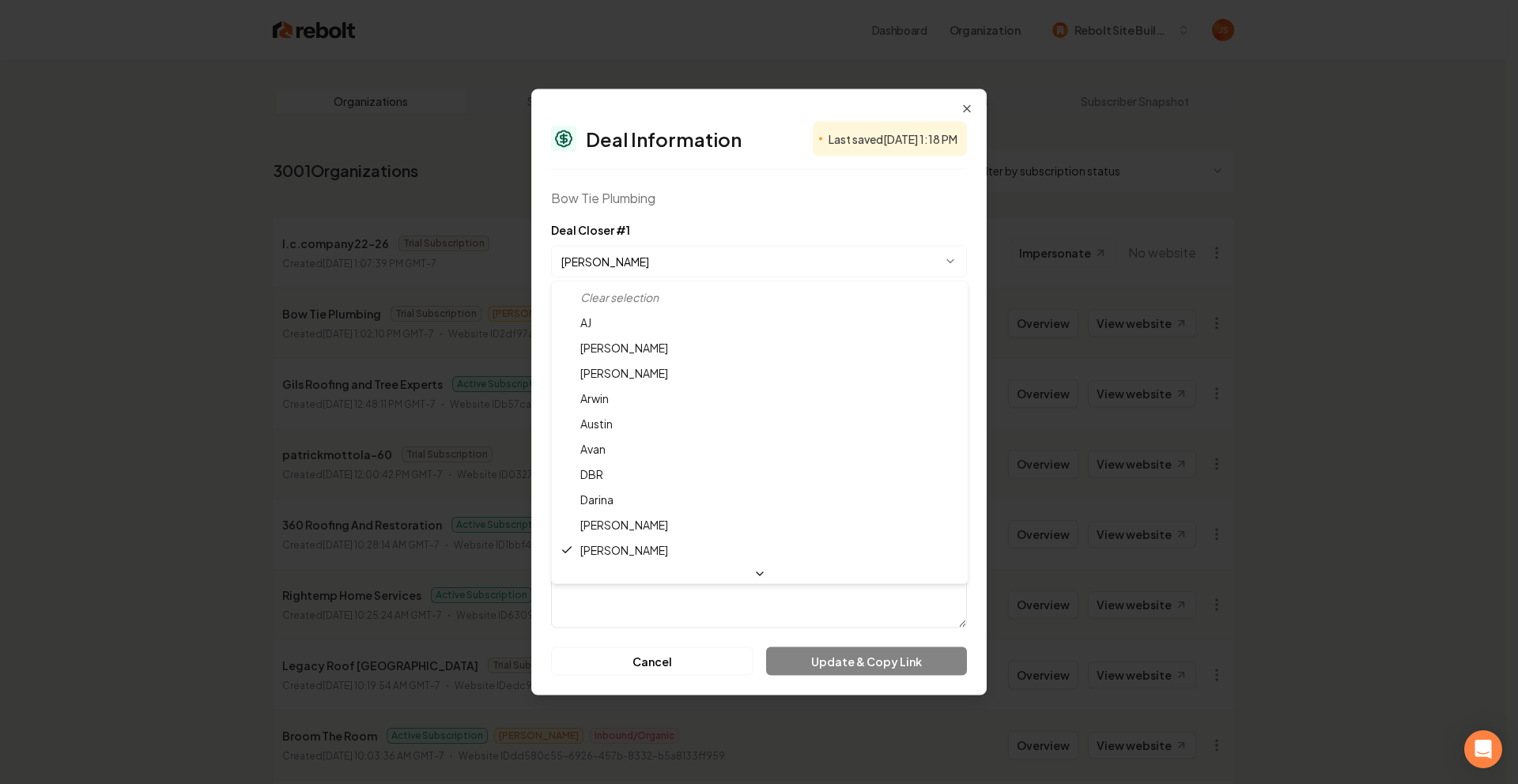
select select "**********"
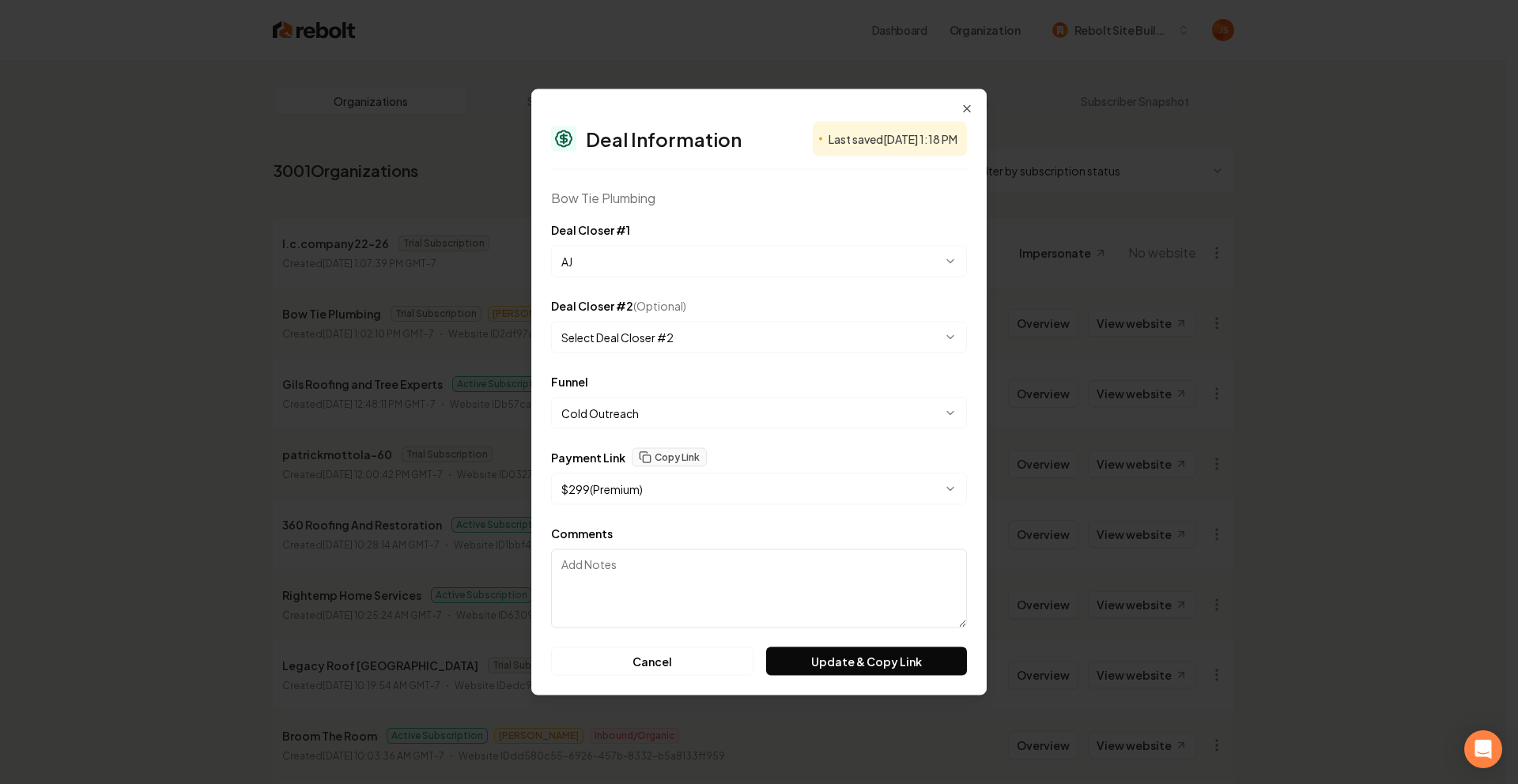
click at [603, 324] on body "Dashboard Organization Rebolt Site Builder Organizations Spam Review SMM Ongoin…" at bounding box center [752, 392] width 1506 height 784
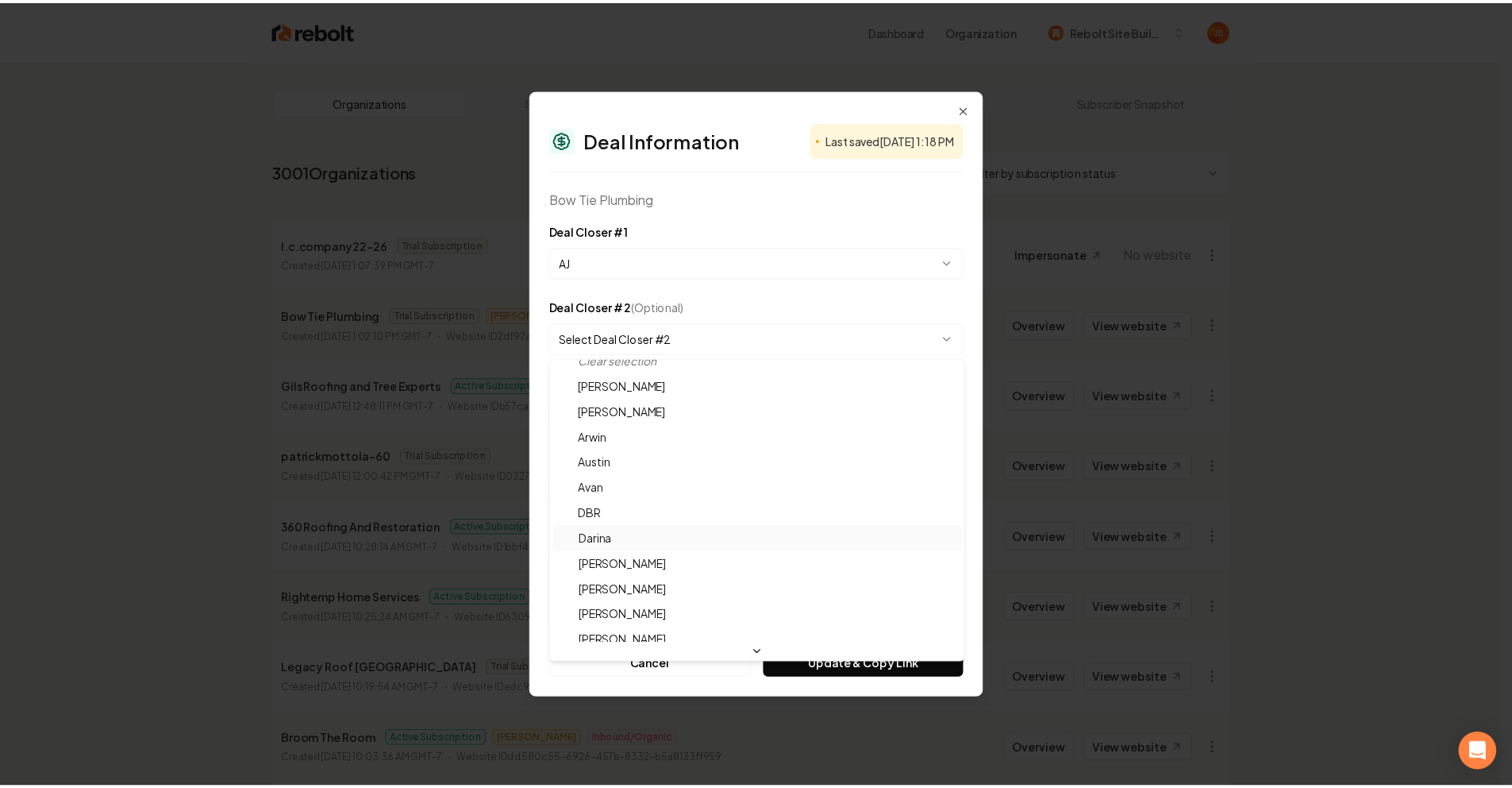
scroll to position [27, 0]
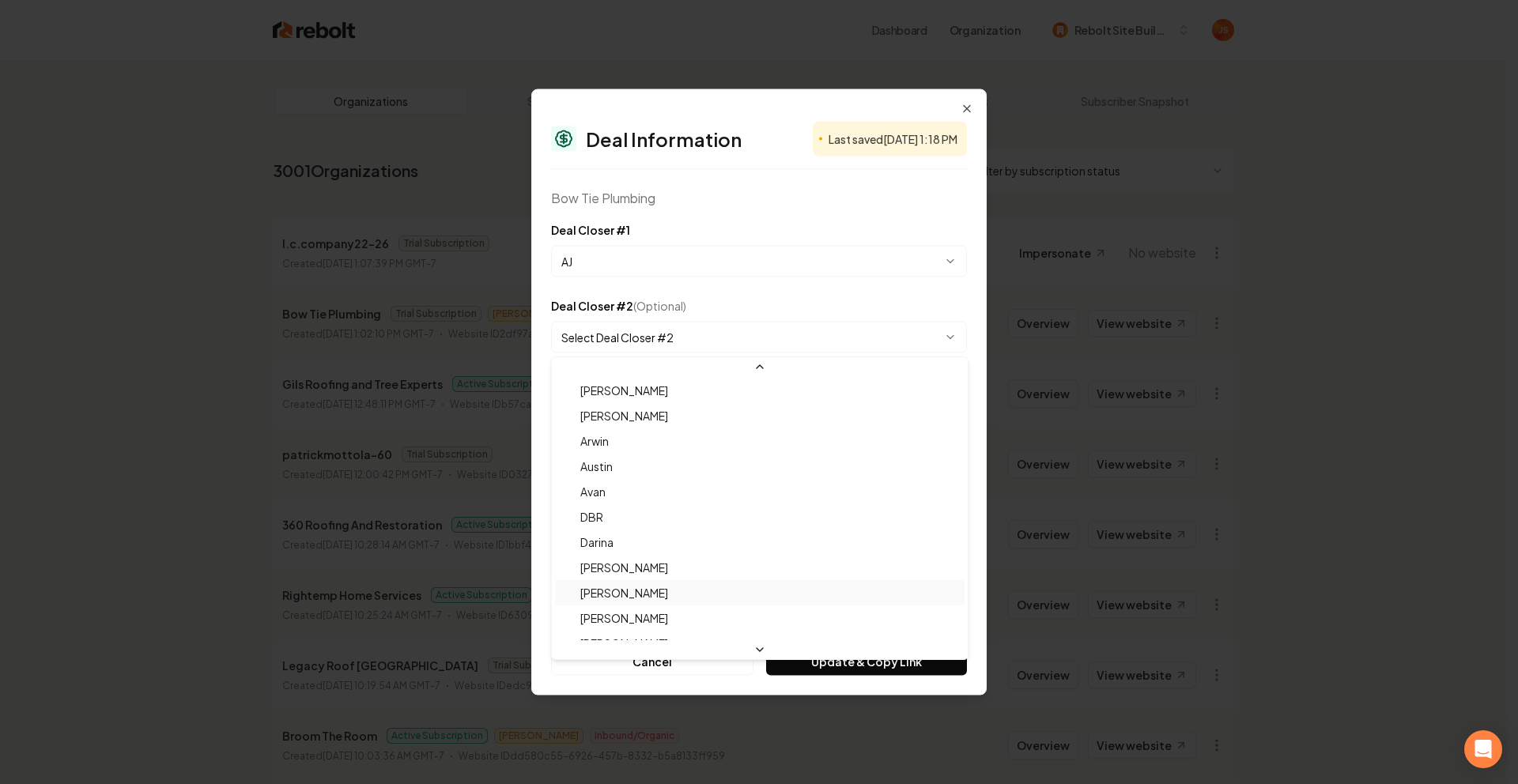
select select "**********"
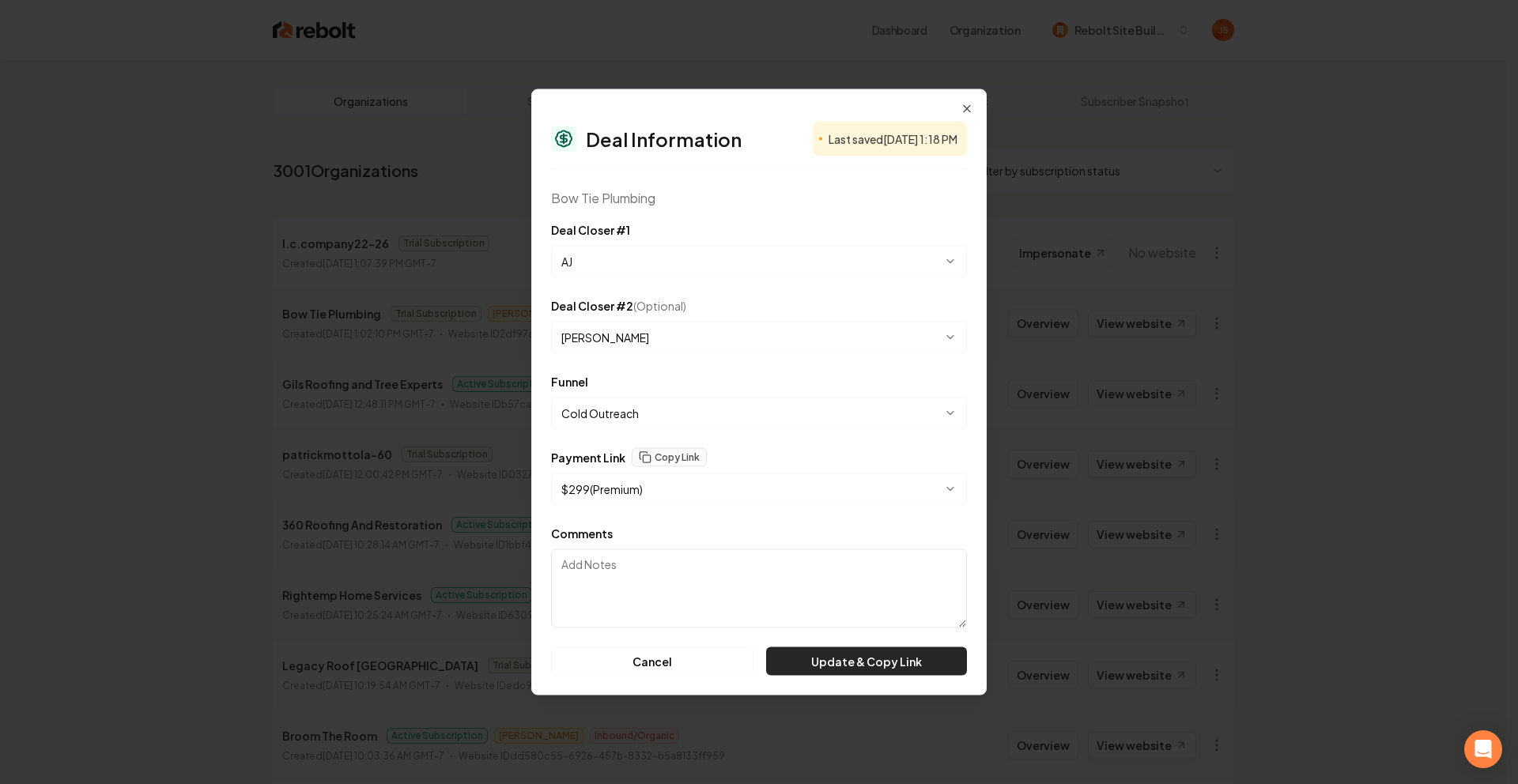
click at [825, 674] on button "Update & Copy Link" at bounding box center [867, 661] width 201 height 29
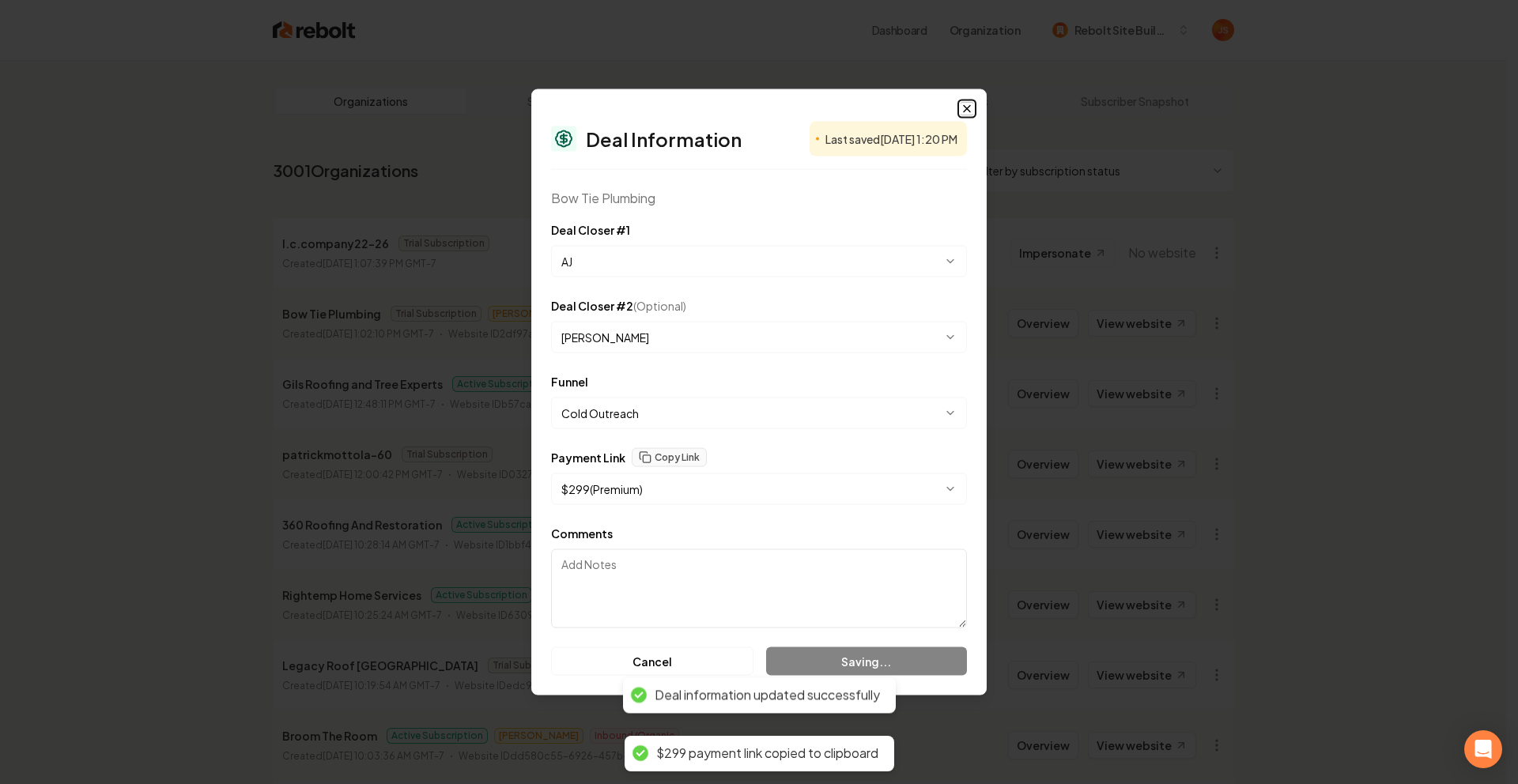
click at [965, 103] on icon "button" at bounding box center [966, 109] width 12 height 12
